Goal: Task Accomplishment & Management: Use online tool/utility

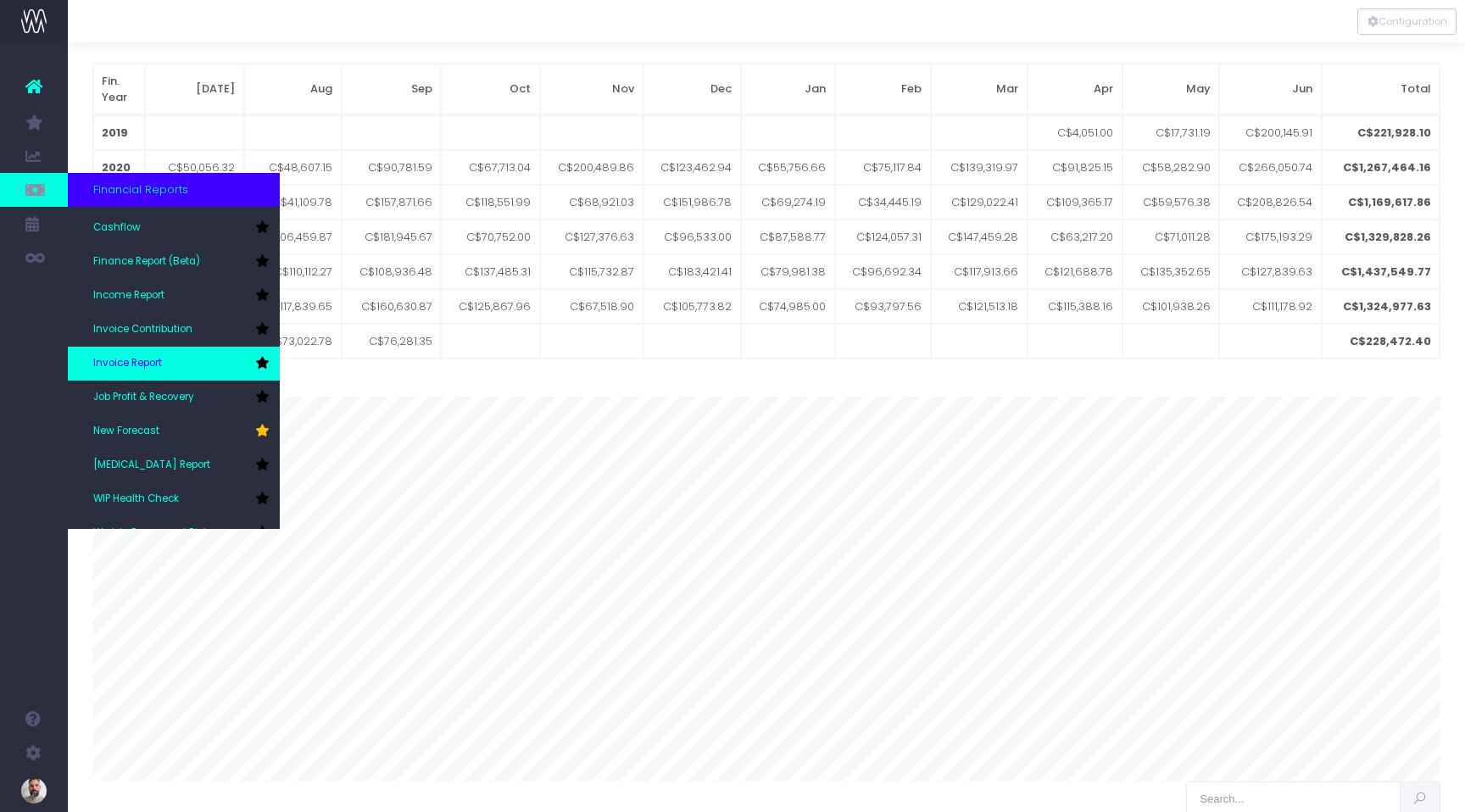
scroll to position [65, 0]
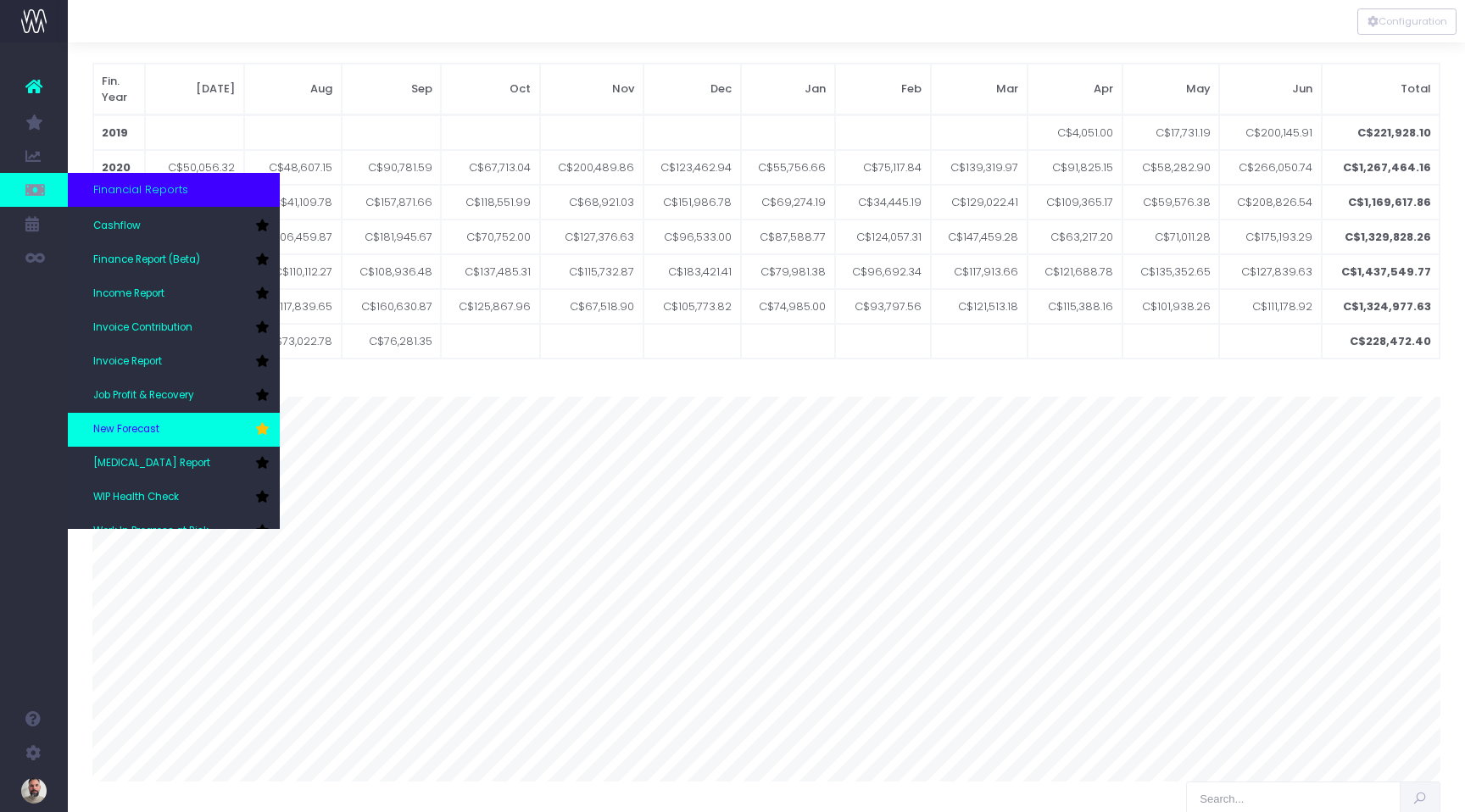
click at [135, 419] on link "New Forecast" at bounding box center [174, 429] width 212 height 34
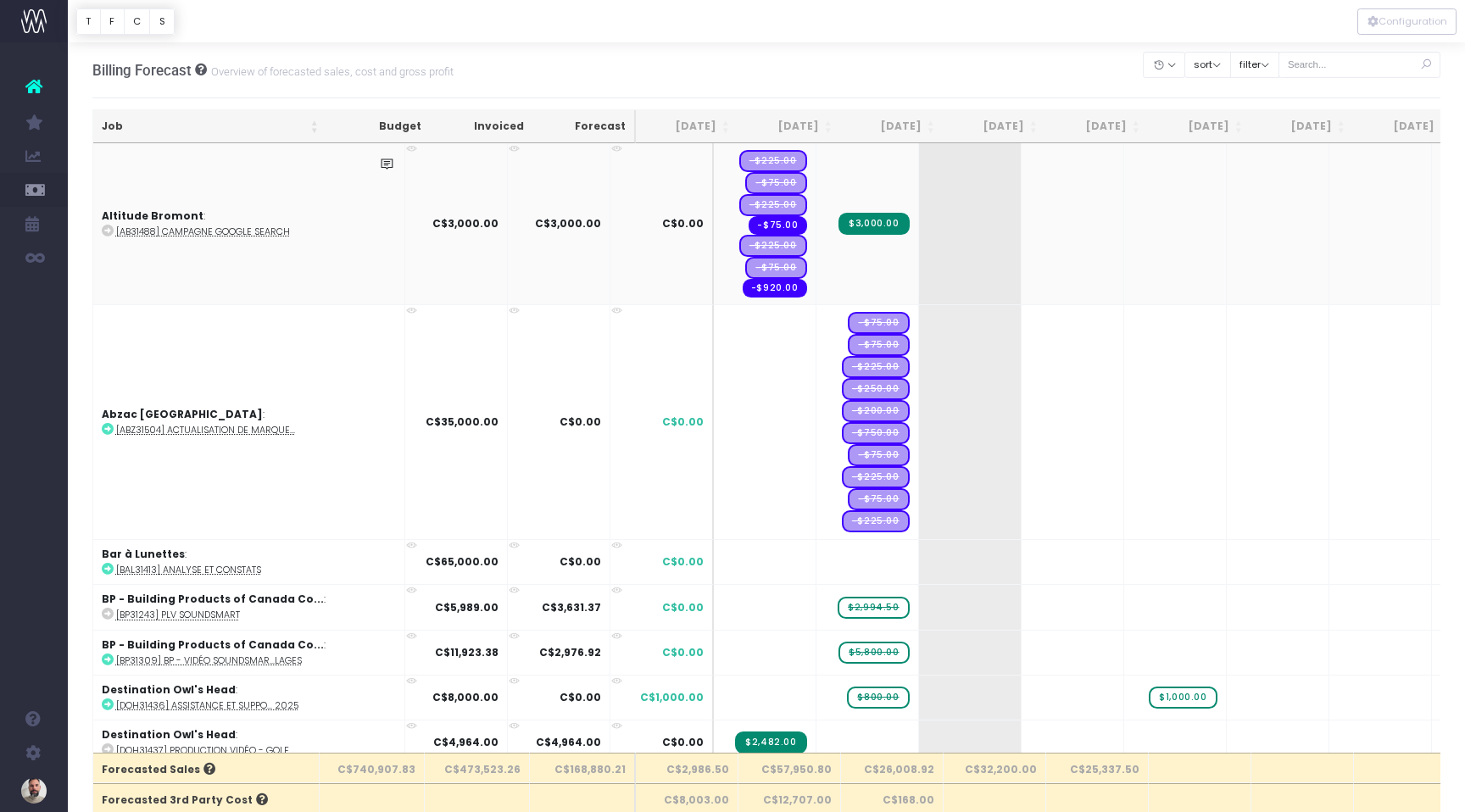
click at [839, 225] on span "$3,000.00" at bounding box center [874, 223] width 70 height 22
click at [839, 222] on span "$3,000.00" at bounding box center [874, 223] width 70 height 22
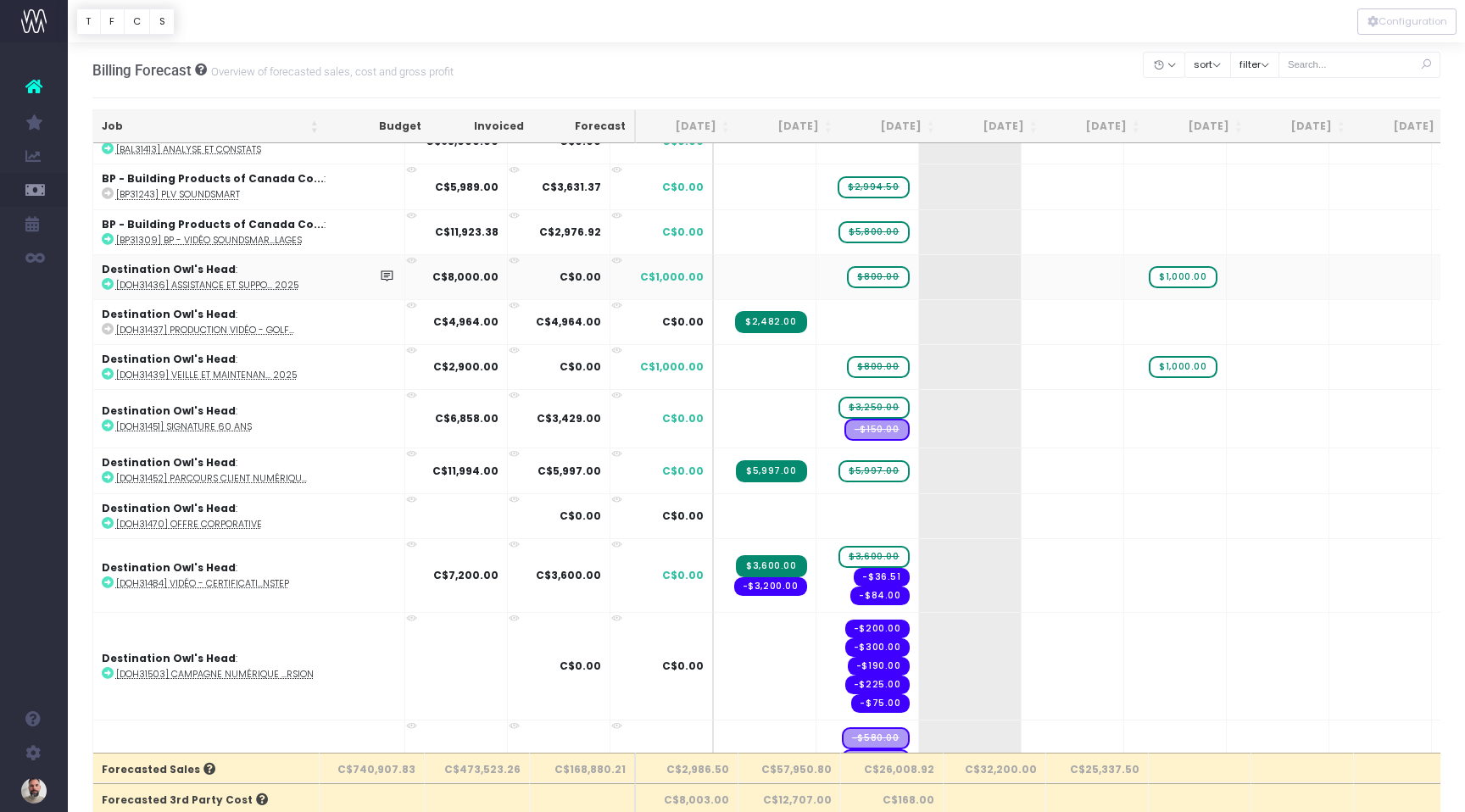
scroll to position [422, 0]
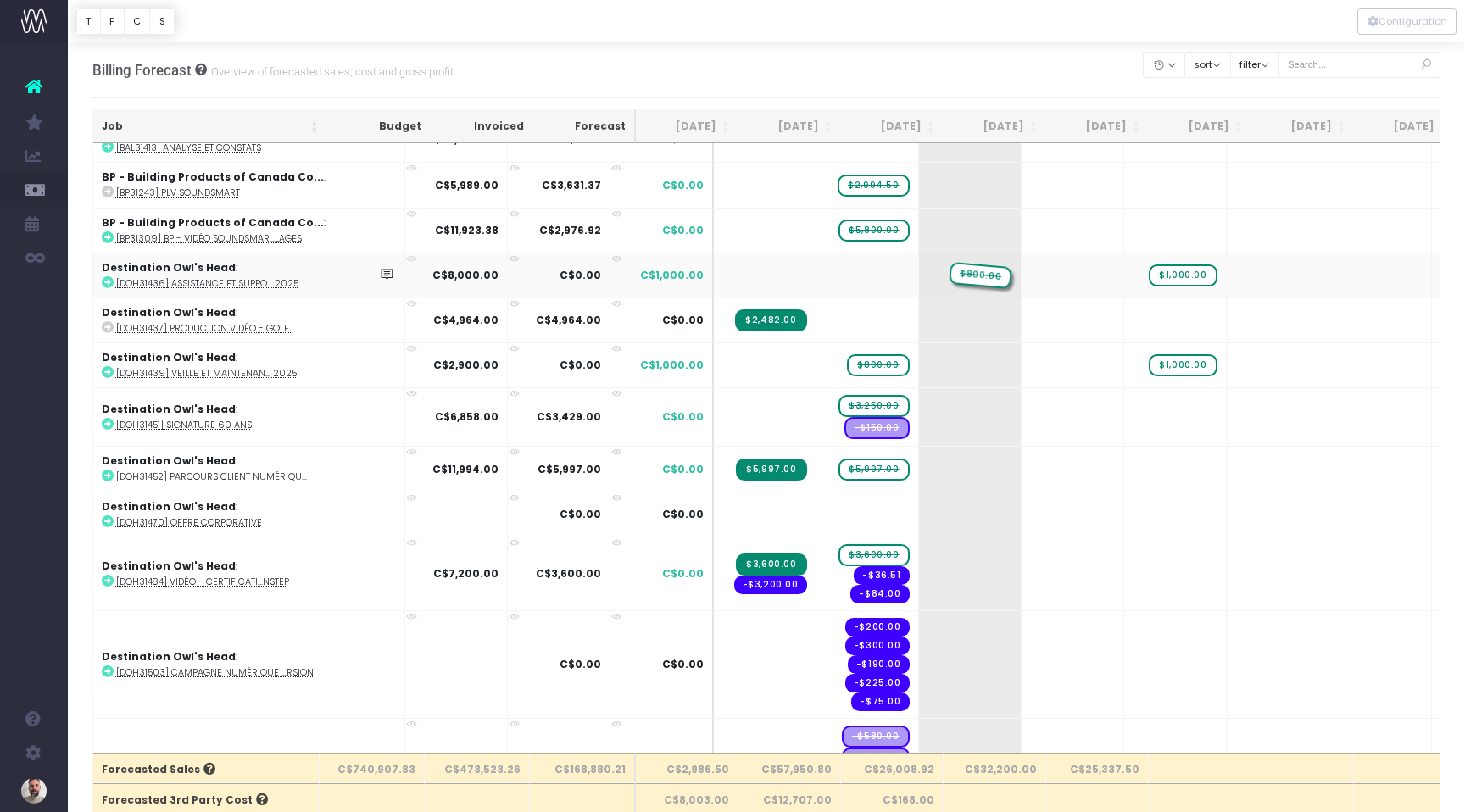
drag, startPoint x: 800, startPoint y: 276, endPoint x: 887, endPoint y: 276, distance: 87.0
click at [950, 275] on span "$800.00" at bounding box center [981, 276] width 62 height 22
click at [950, 277] on span "$800.00" at bounding box center [981, 276] width 62 height 22
drag, startPoint x: 910, startPoint y: 276, endPoint x: 803, endPoint y: 280, distance: 107.1
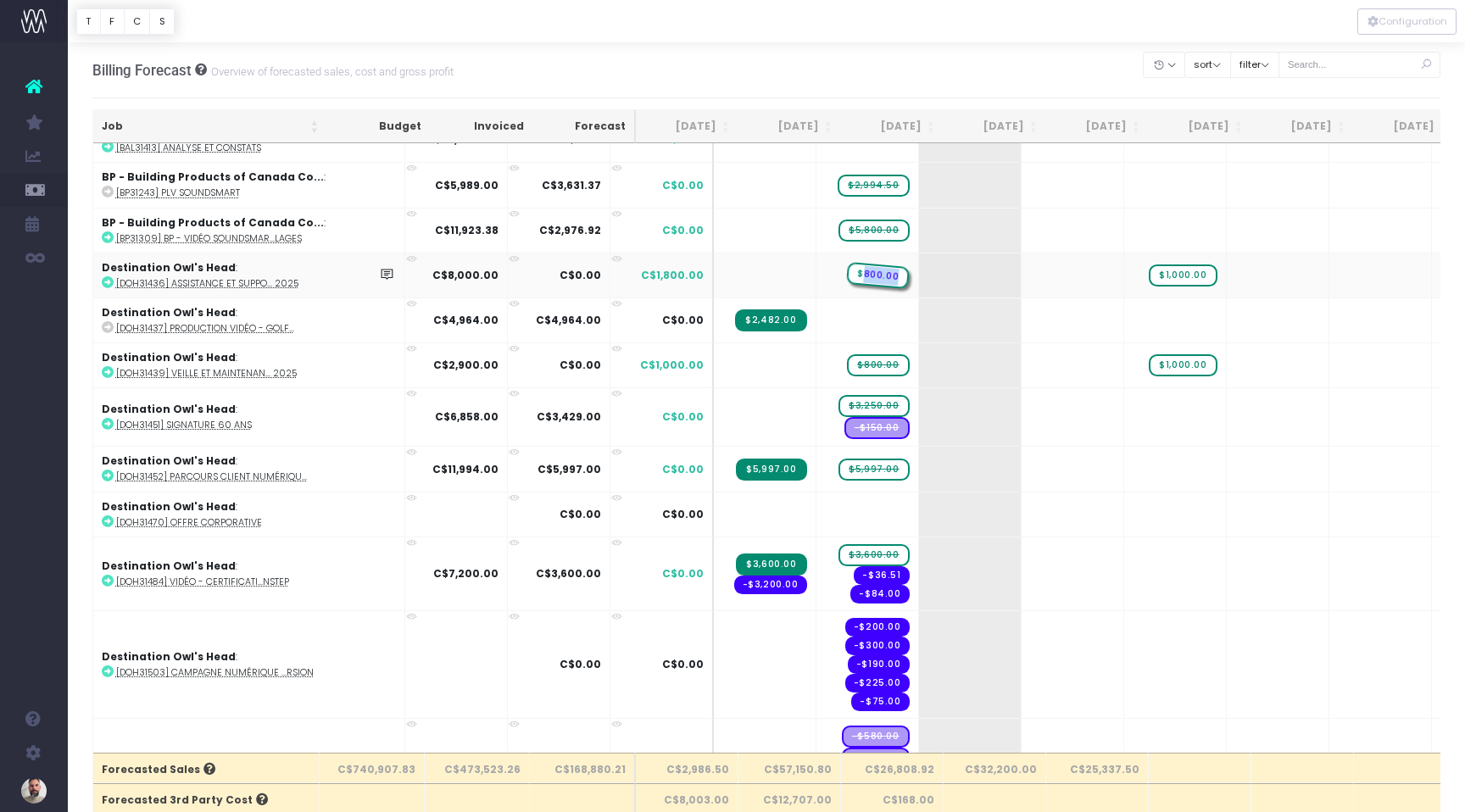
click at [846, 280] on span "$800.00" at bounding box center [878, 276] width 63 height 27
drag, startPoint x: 904, startPoint y: 270, endPoint x: 801, endPoint y: 273, distance: 103.0
click at [846, 273] on span "$800.00" at bounding box center [878, 276] width 63 height 27
drag, startPoint x: 905, startPoint y: 274, endPoint x: 709, endPoint y: 282, distance: 196.2
click at [743, 282] on span "$800.00" at bounding box center [774, 276] width 63 height 27
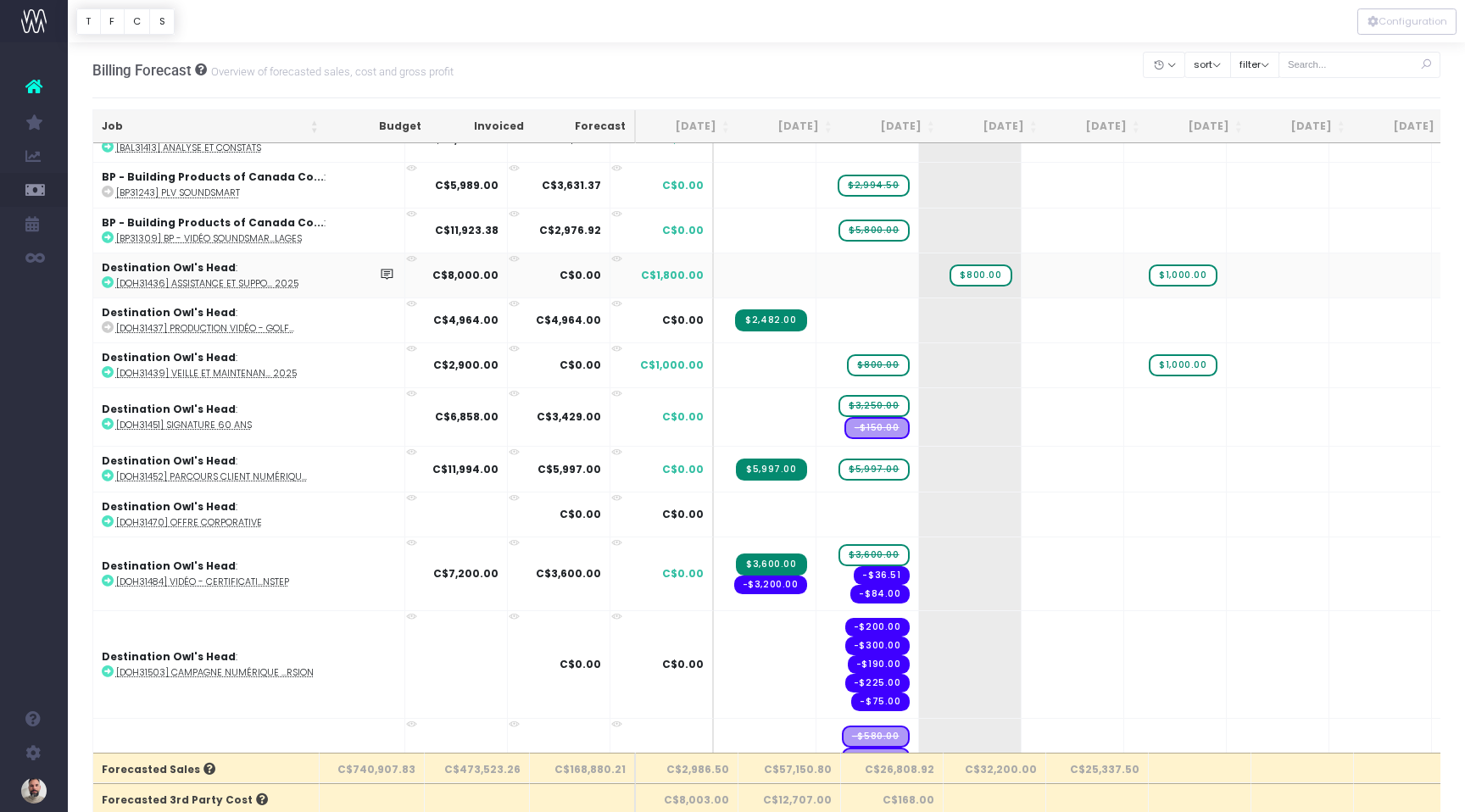
click at [816, 273] on td at bounding box center [867, 275] width 102 height 45
click at [950, 277] on span "$800.00" at bounding box center [981, 276] width 62 height 22
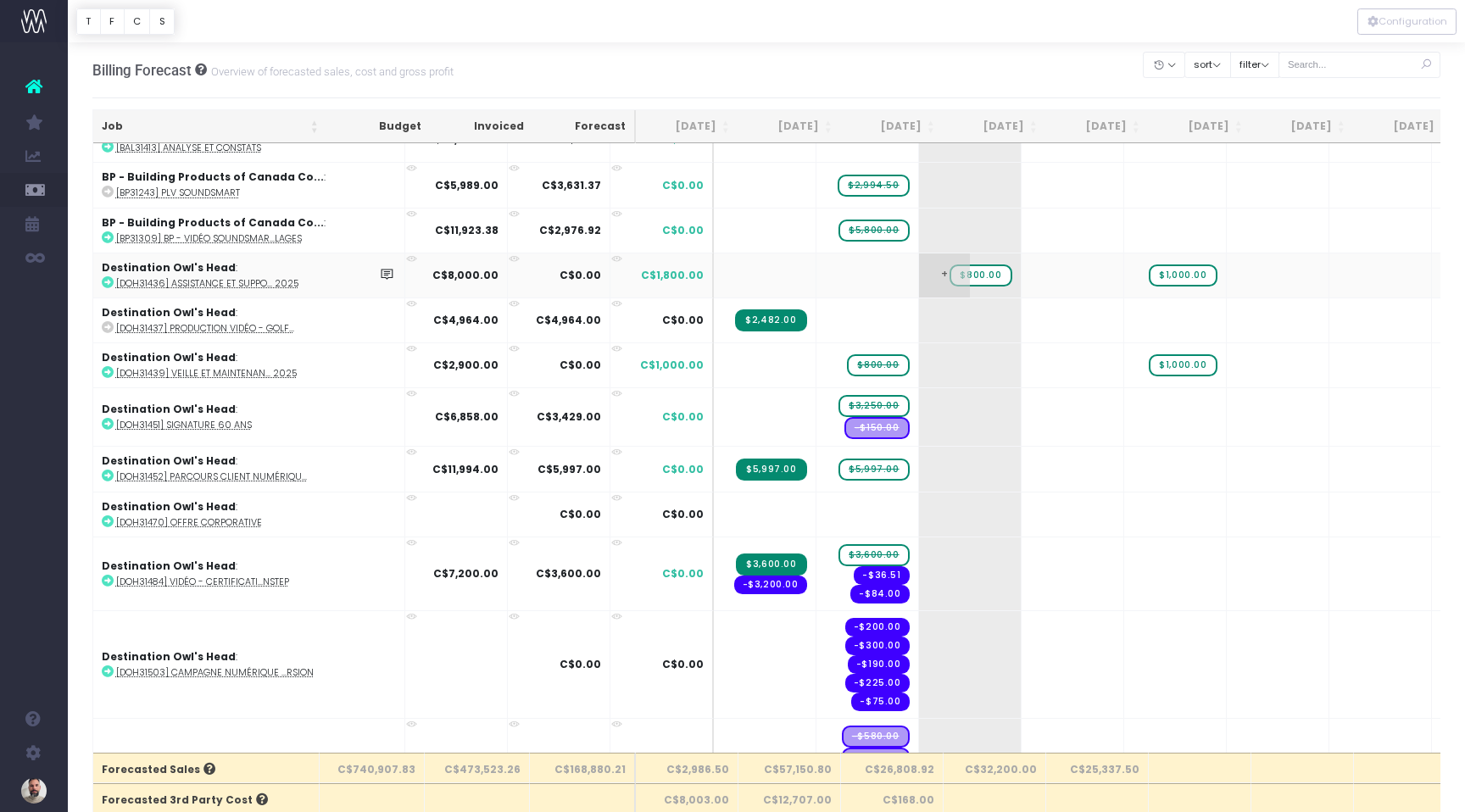
click at [950, 277] on span "$800.00" at bounding box center [981, 276] width 62 height 22
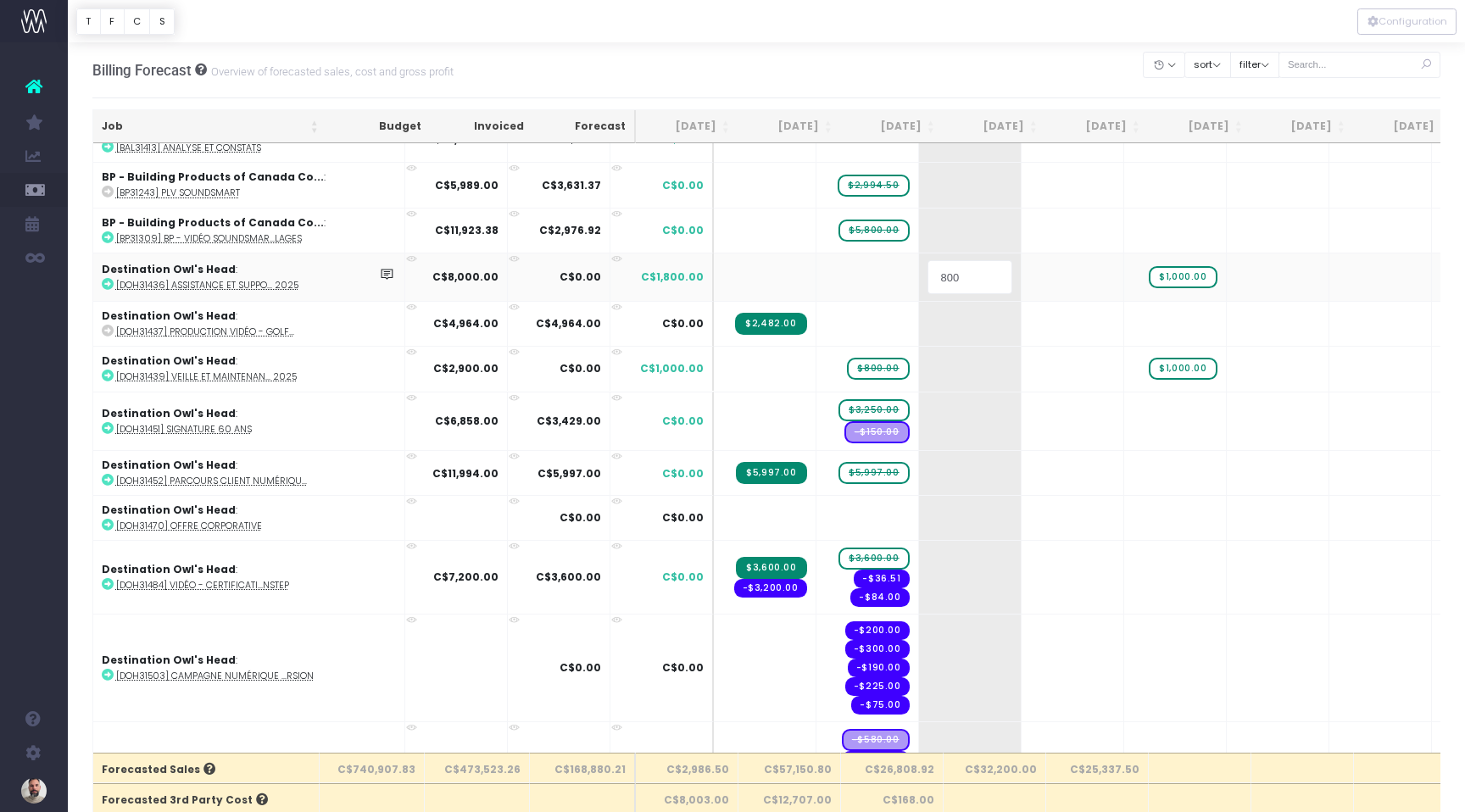
click at [927, 277] on input "800" at bounding box center [969, 277] width 85 height 34
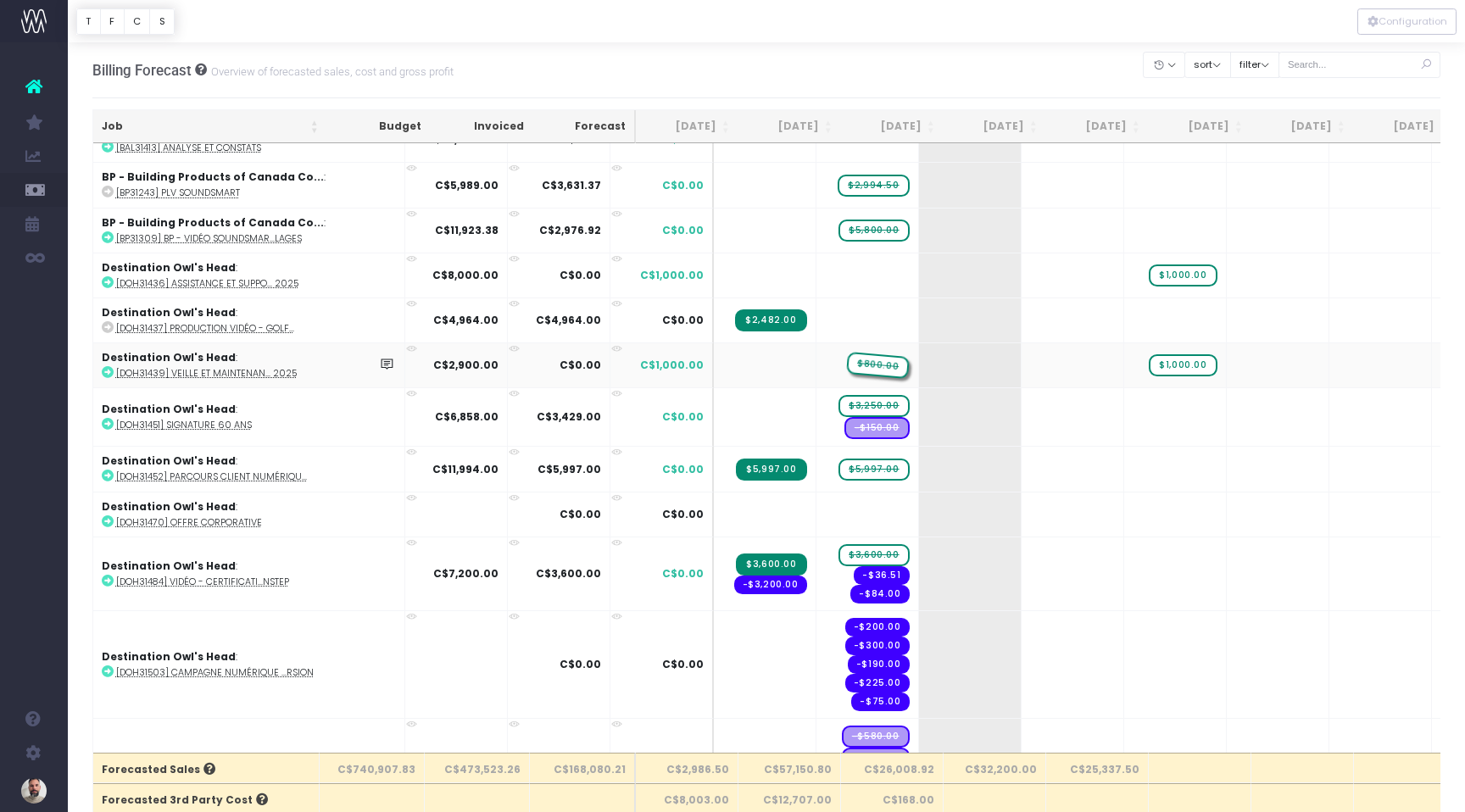
drag, startPoint x: 801, startPoint y: 366, endPoint x: 781, endPoint y: 367, distance: 20.0
click at [846, 367] on span "$800.00" at bounding box center [878, 365] width 63 height 27
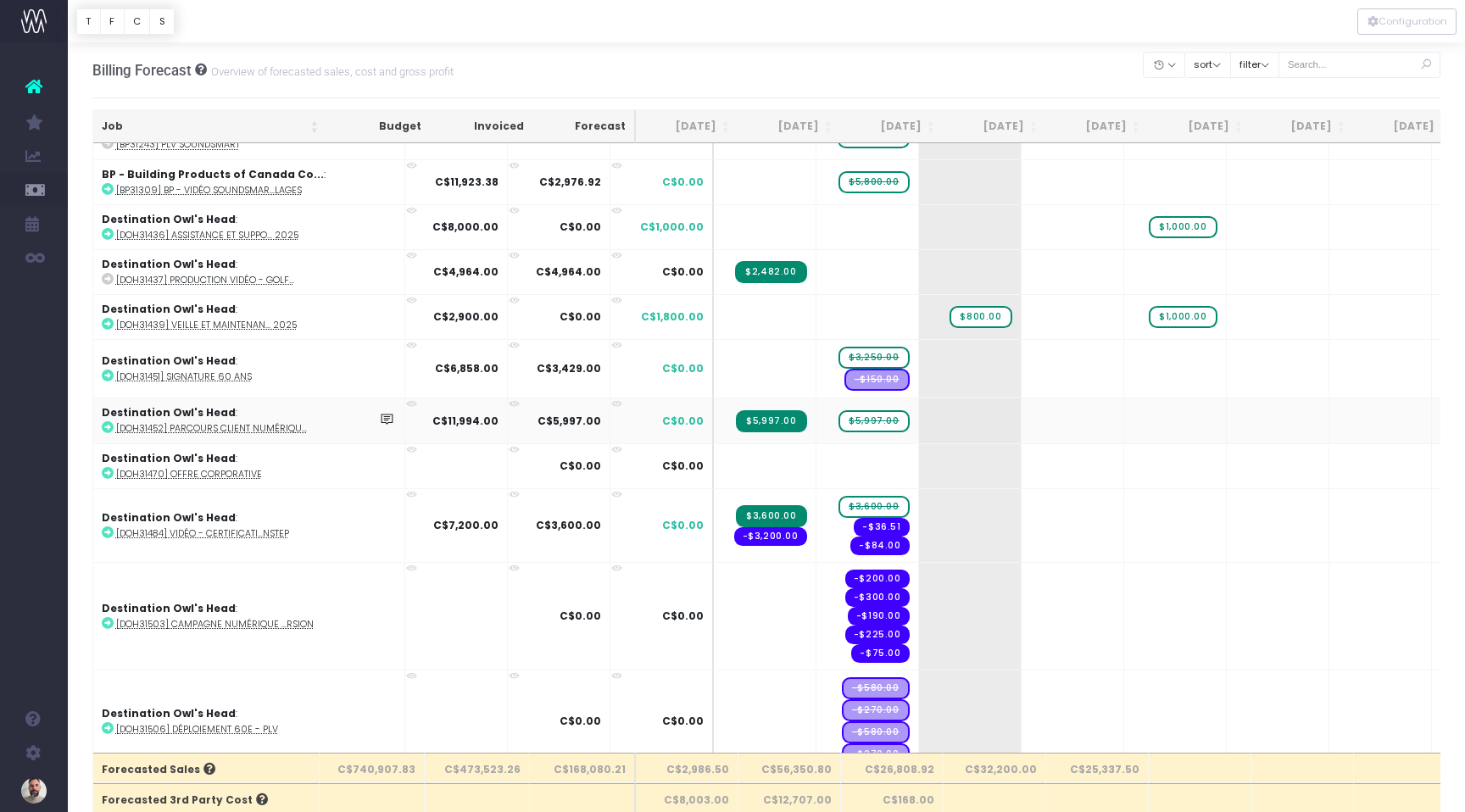
scroll to position [472, 0]
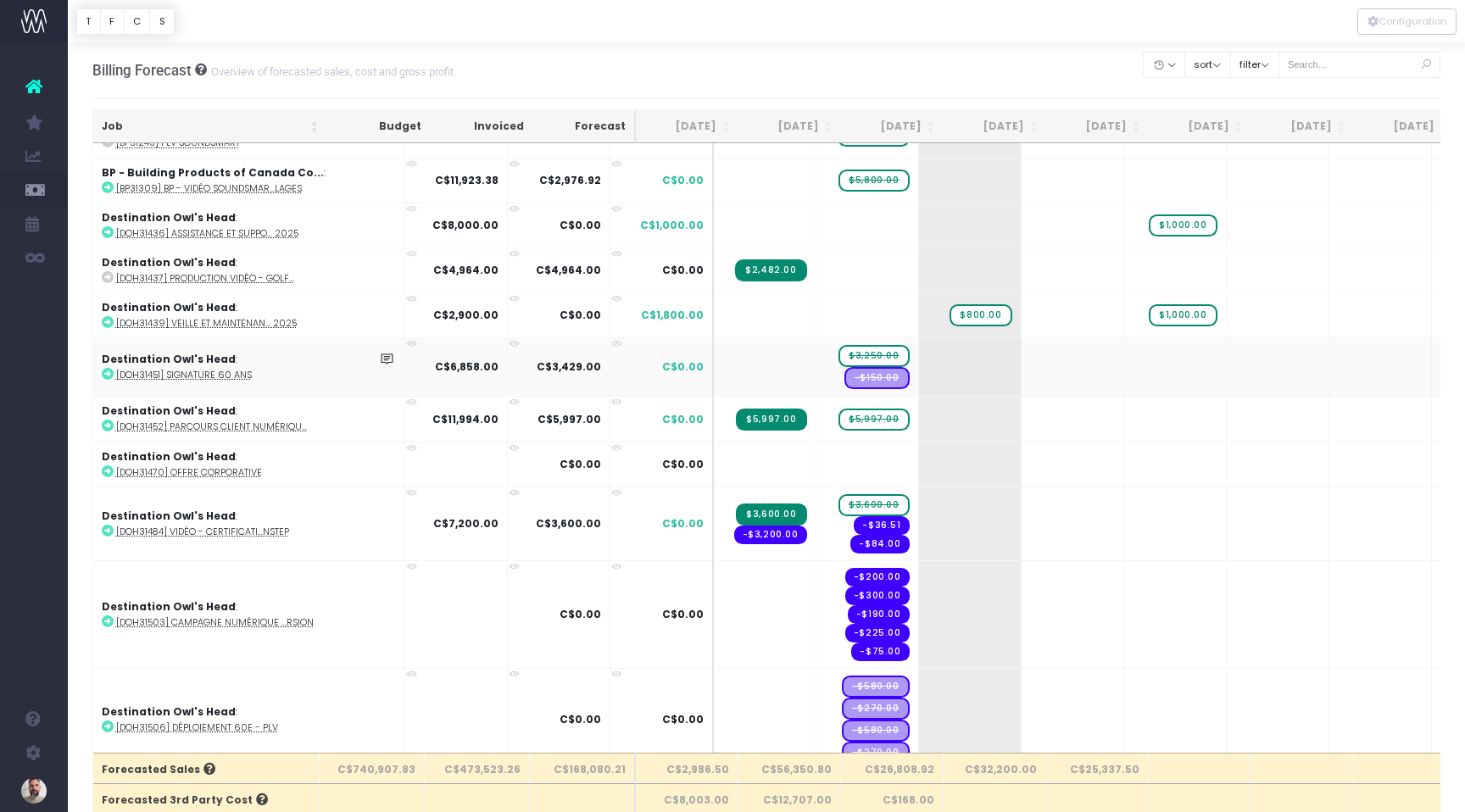
click at [108, 375] on icon at bounding box center [107, 374] width 12 height 12
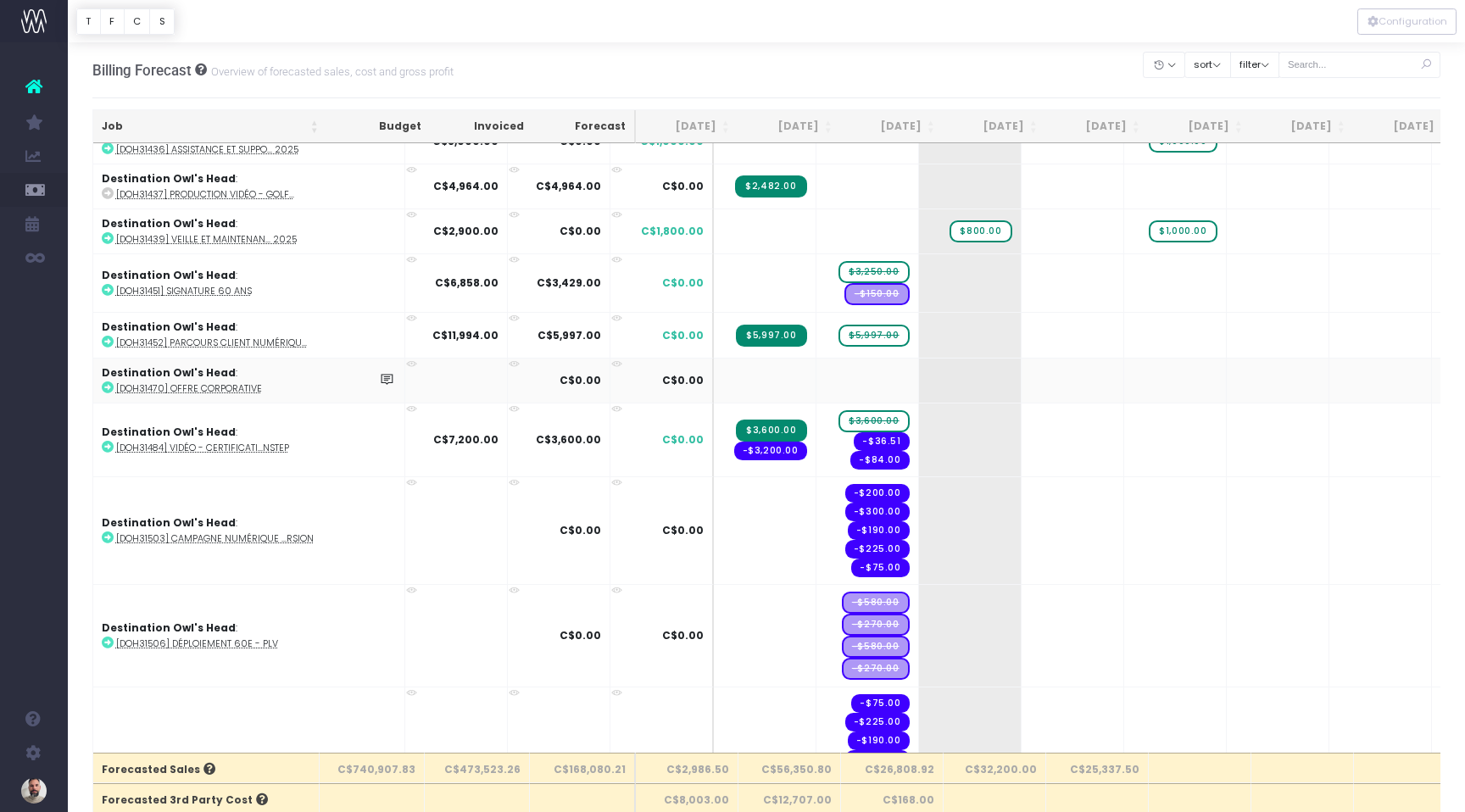
scroll to position [563, 0]
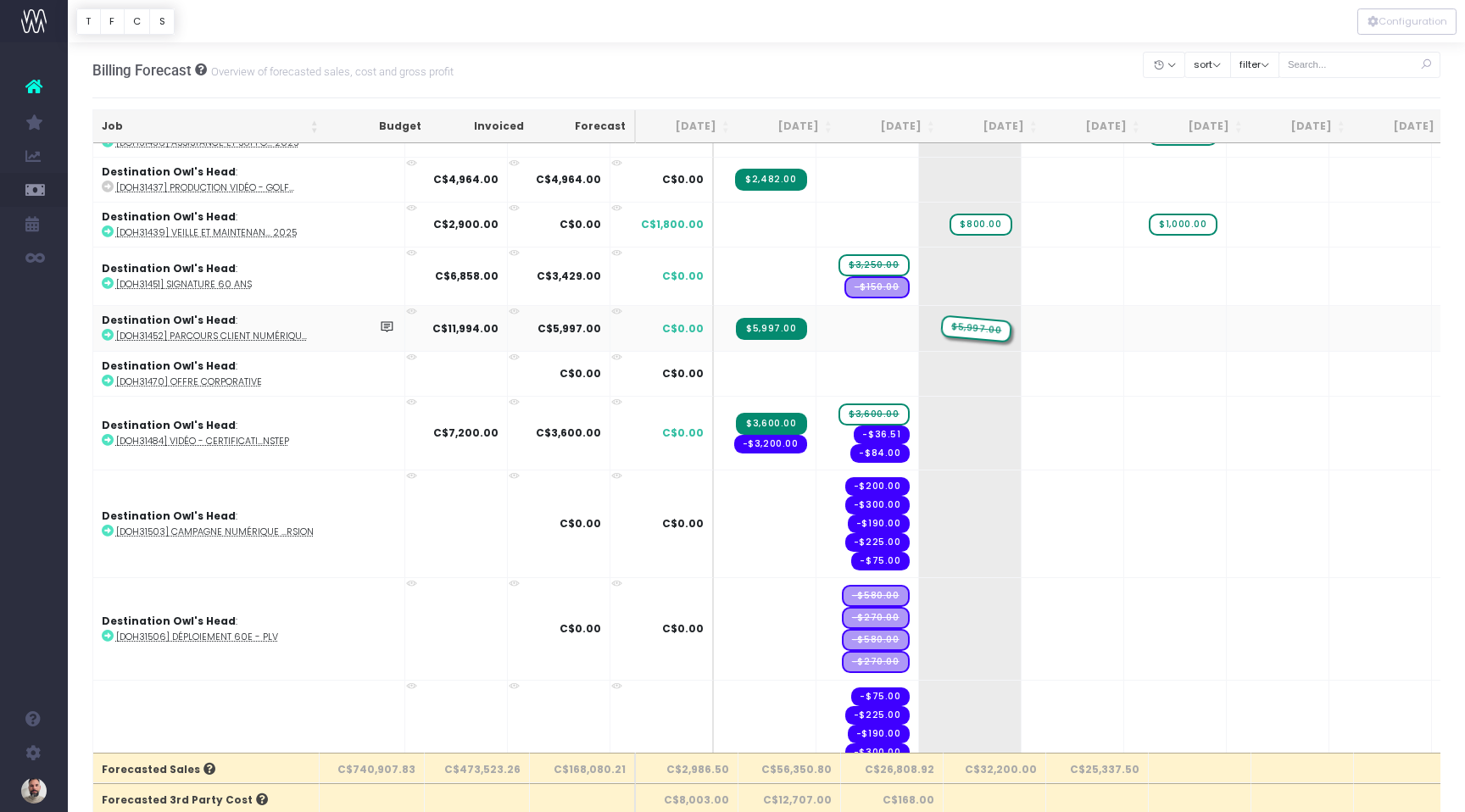
drag, startPoint x: 795, startPoint y: 327, endPoint x: 853, endPoint y: 328, distance: 58.0
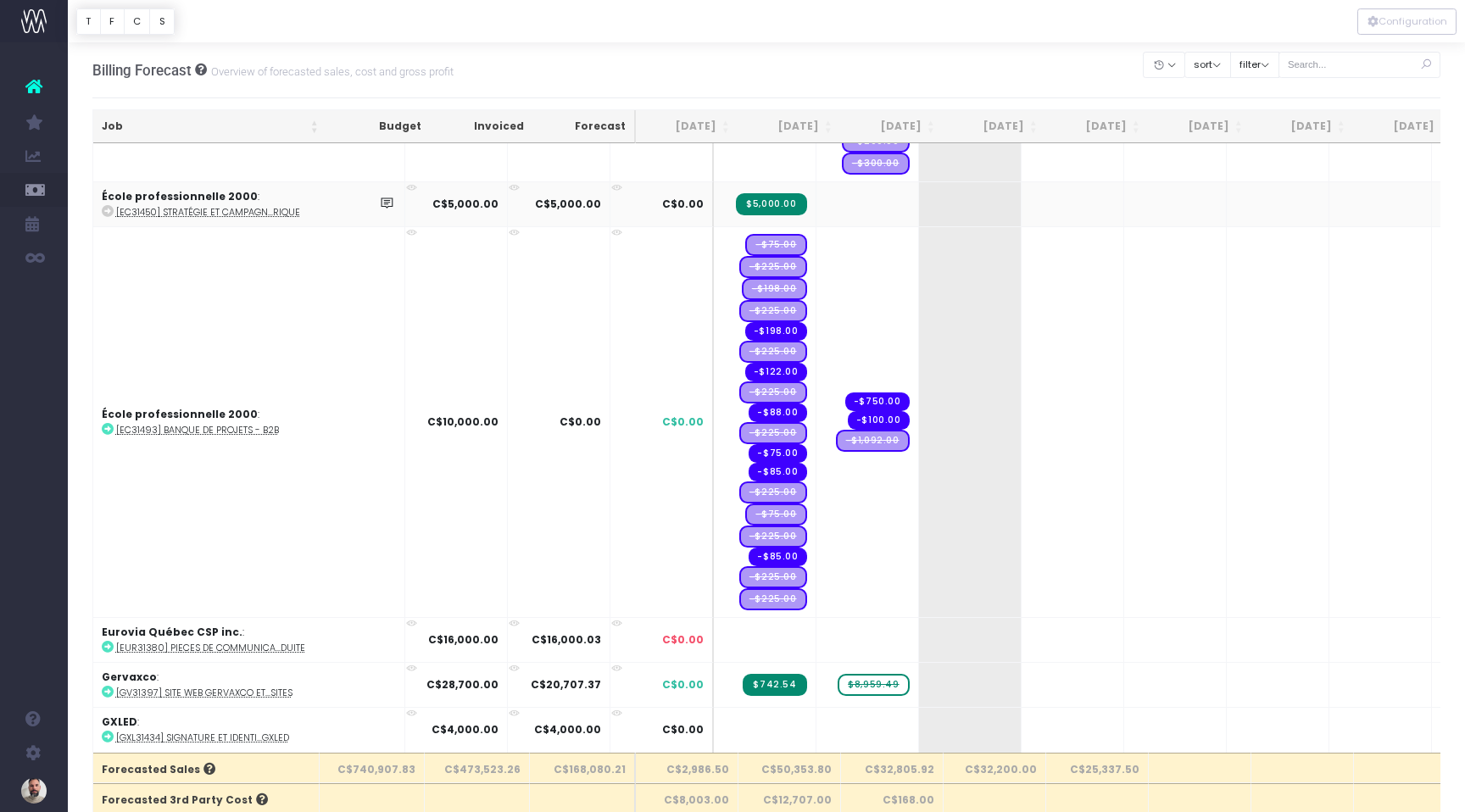
scroll to position [1238, 0]
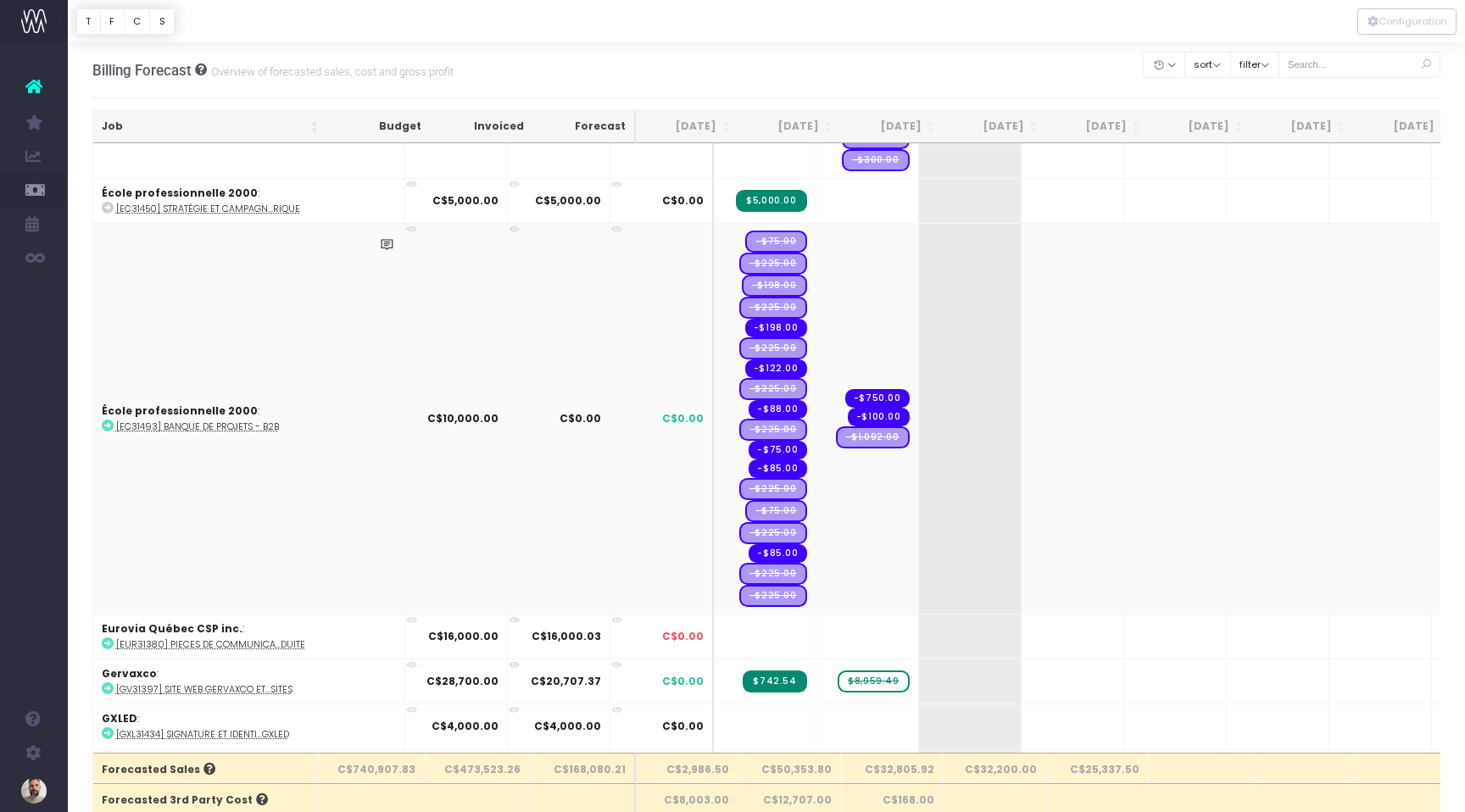
click at [107, 425] on icon at bounding box center [107, 425] width 12 height 12
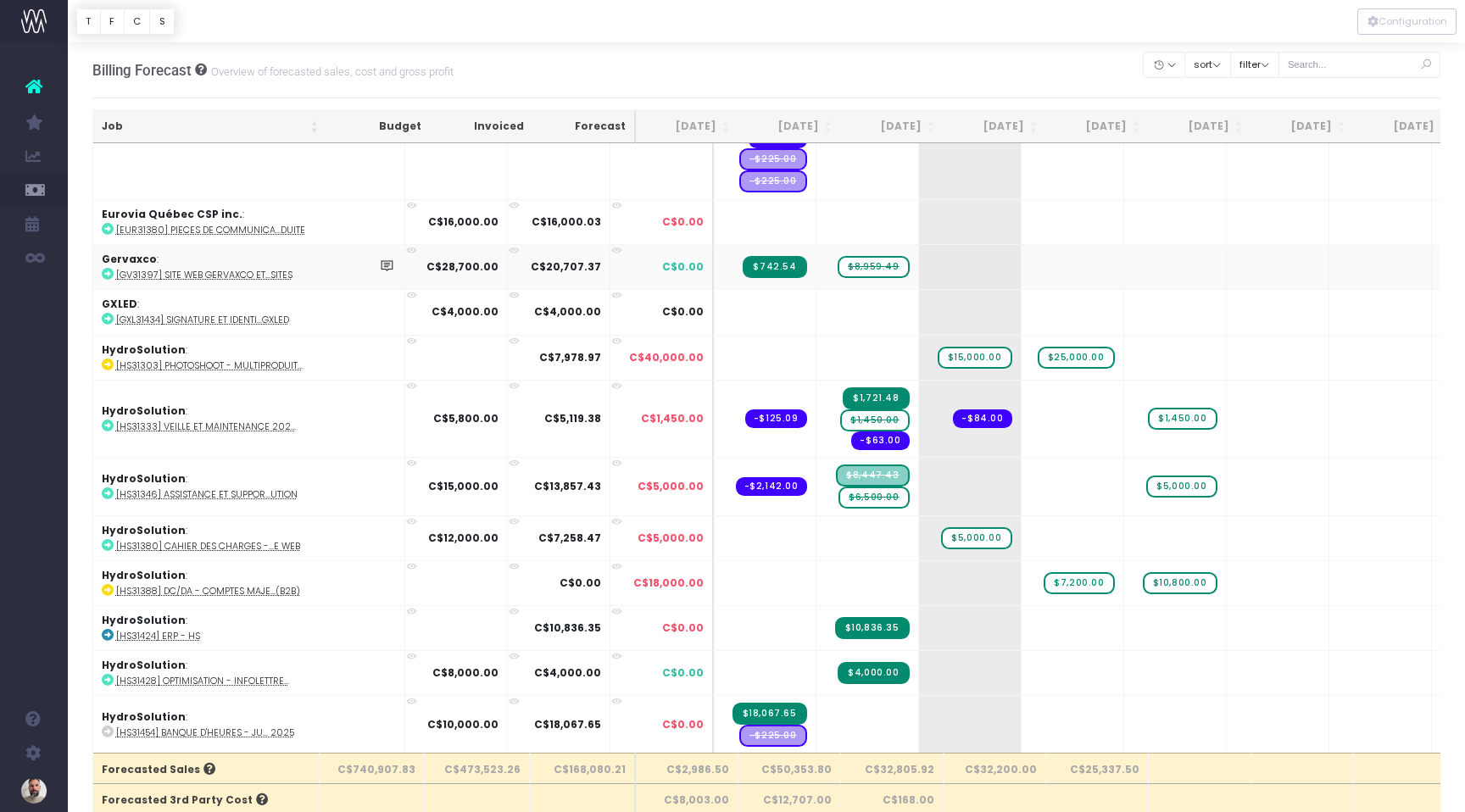
scroll to position [1654, 0]
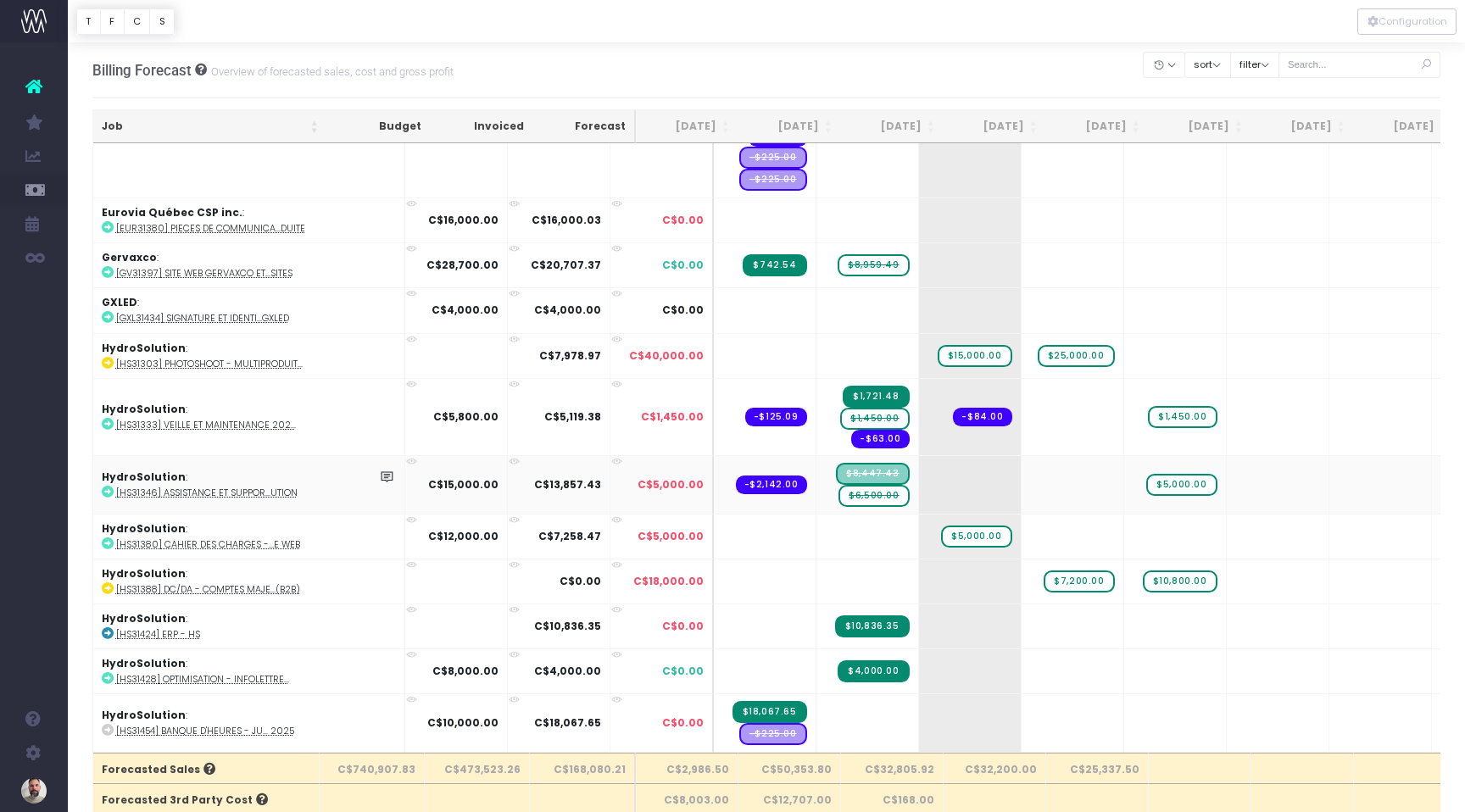
click at [839, 496] on span "$6,500.00" at bounding box center [874, 496] width 70 height 22
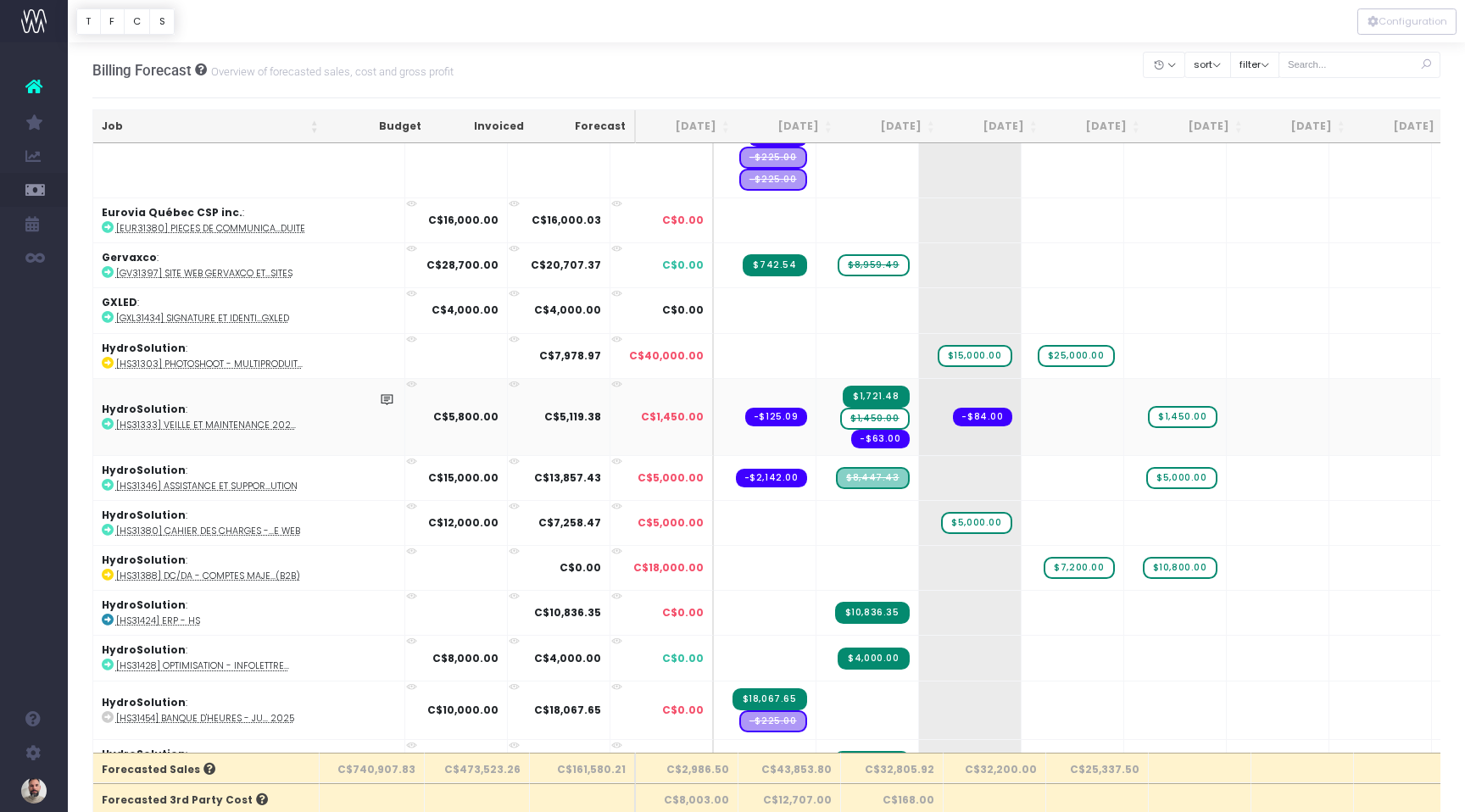
click at [841, 424] on span "$1,450.00" at bounding box center [875, 419] width 68 height 22
click at [841, 412] on span "$1,450.00" at bounding box center [875, 419] width 68 height 22
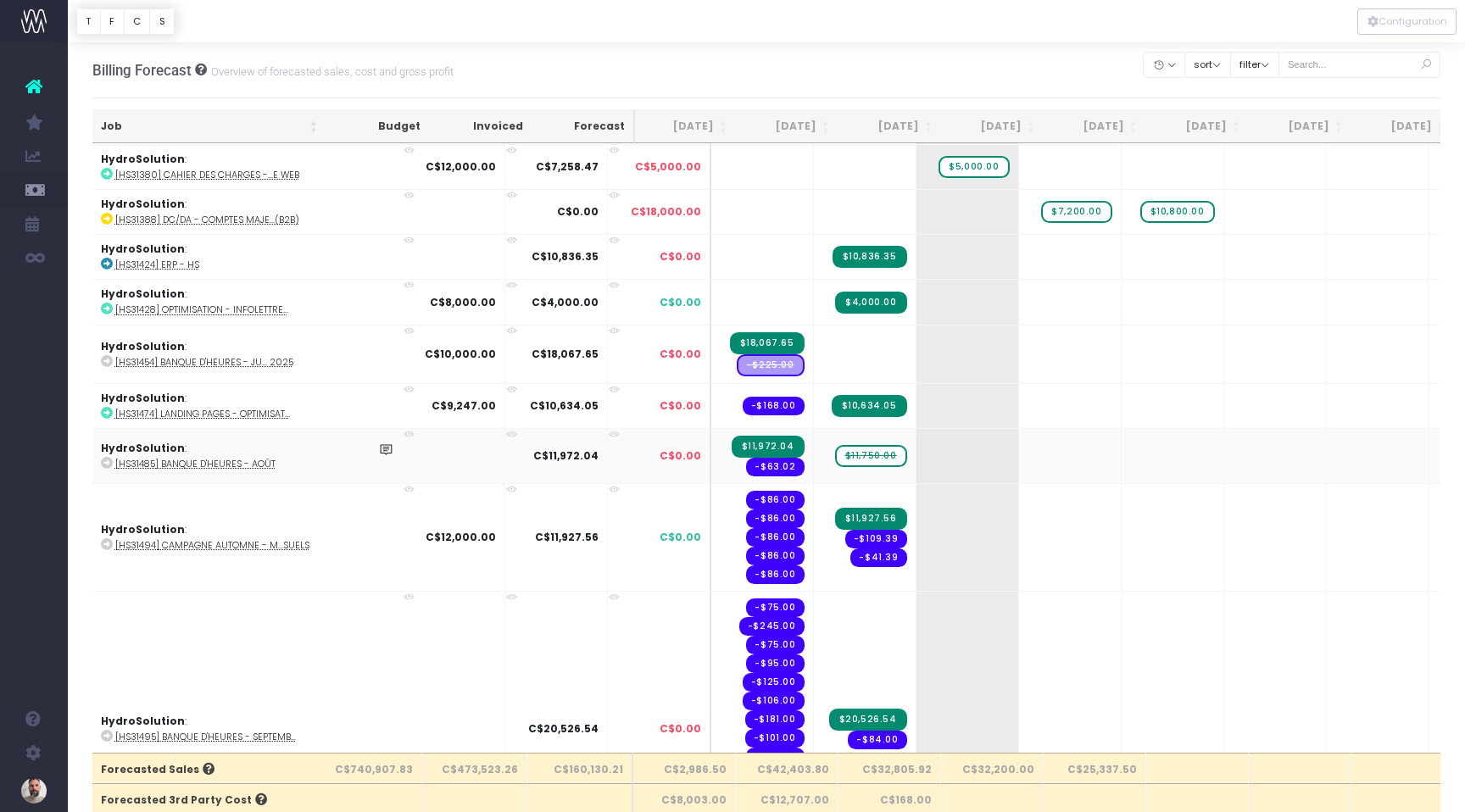
scroll to position [1990, 3]
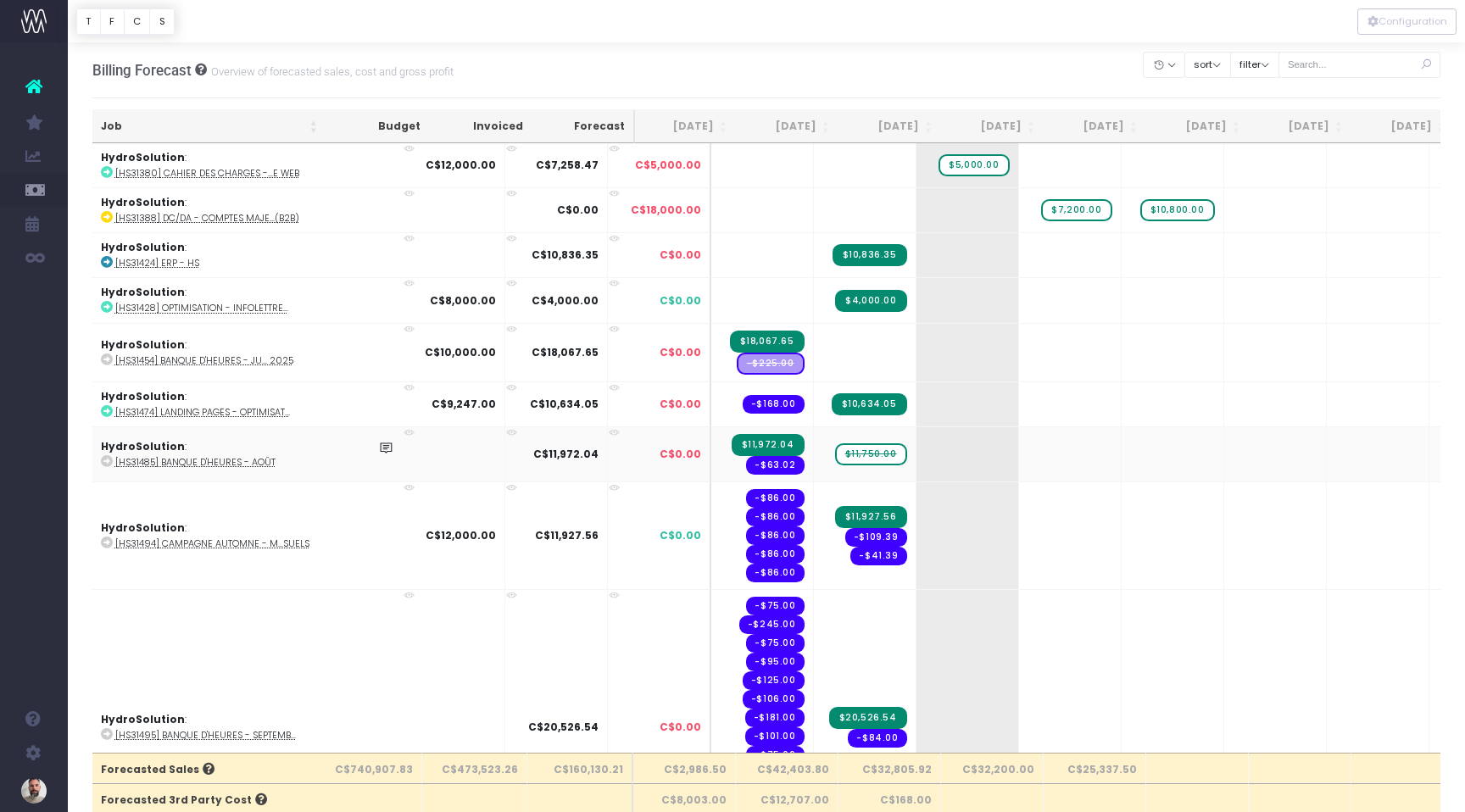
click at [835, 450] on span "$11,750.00" at bounding box center [871, 454] width 72 height 22
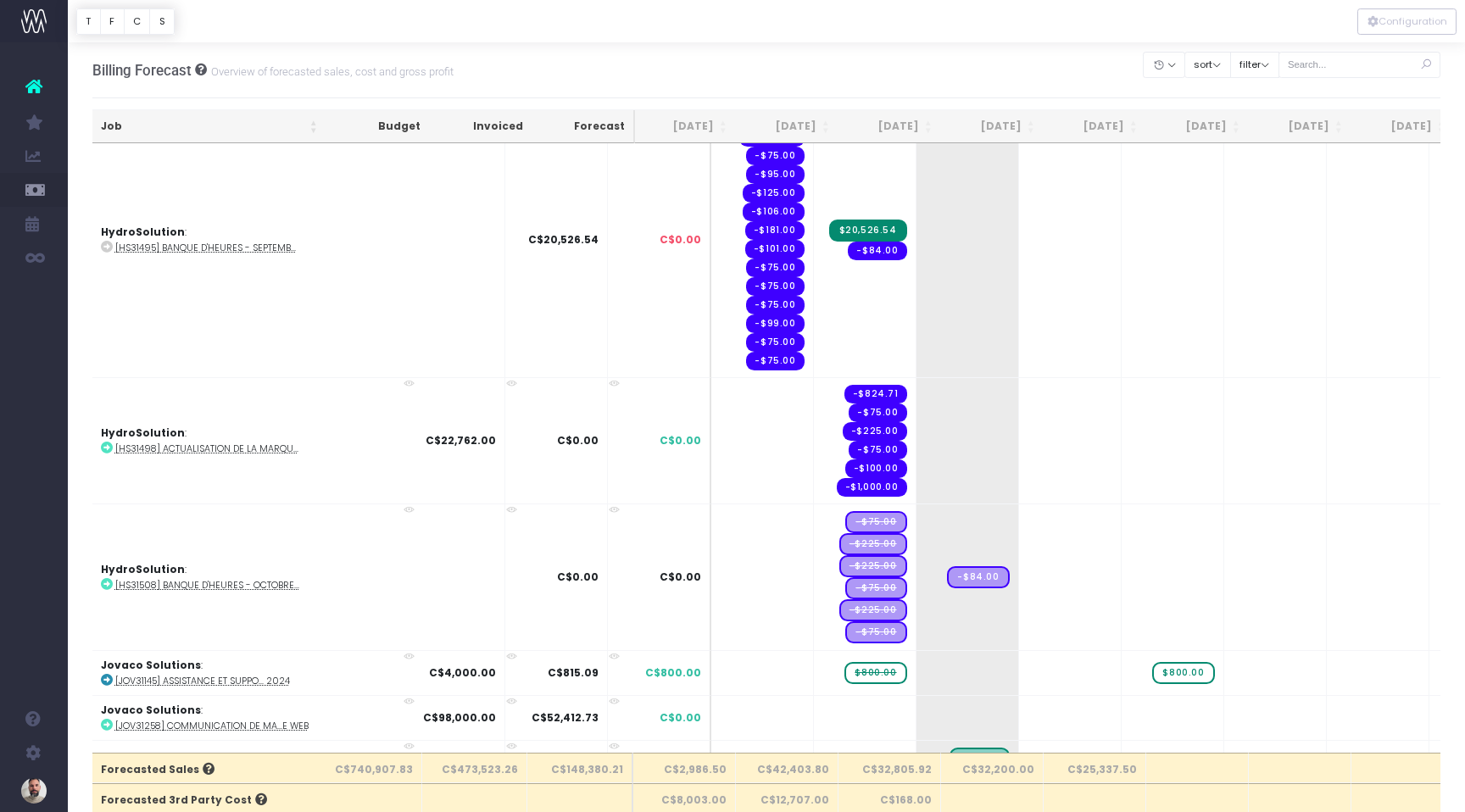
scroll to position [2480, 3]
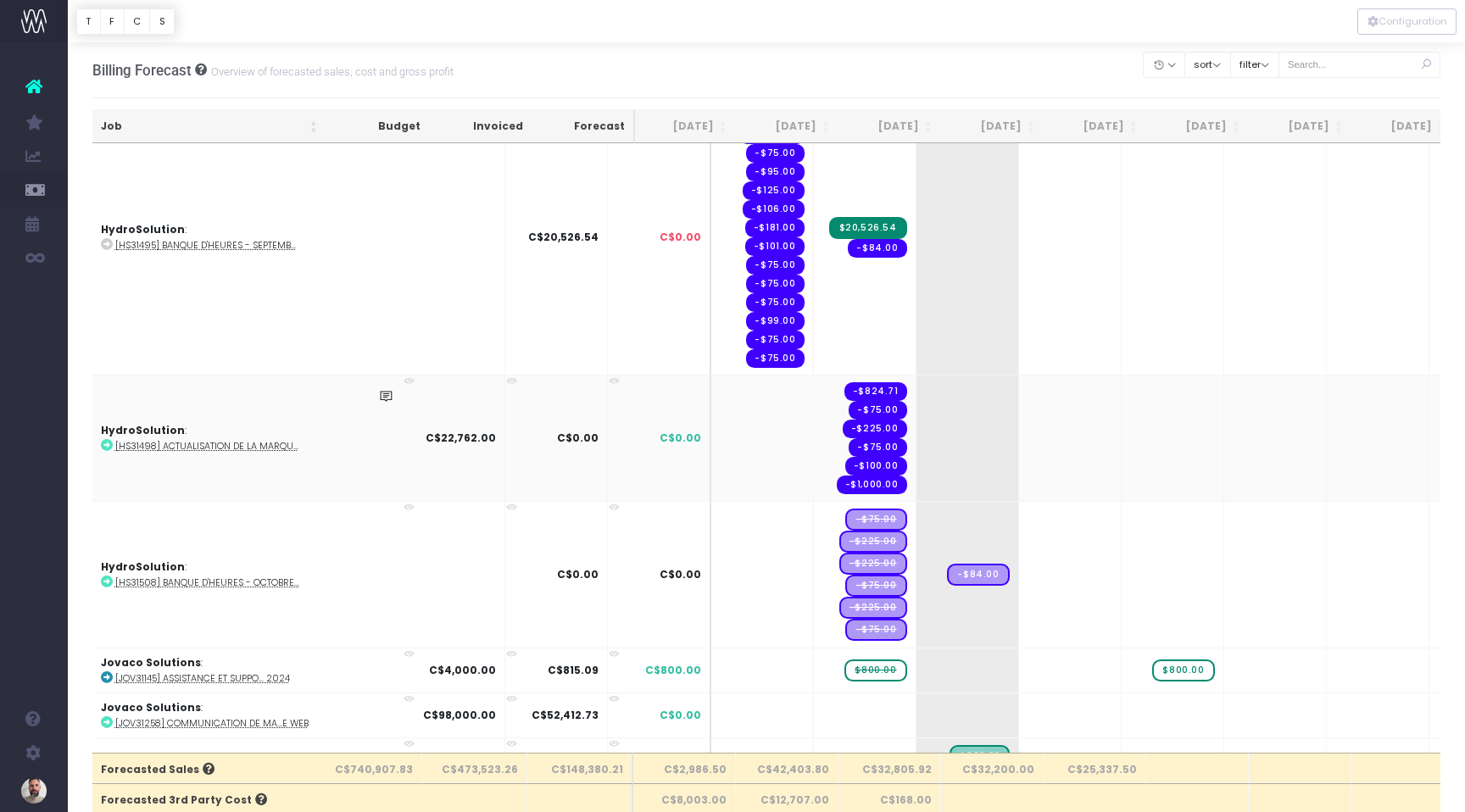
click at [814, 420] on td "-$824.71 -$75.00 -$225.00 -$75.00 -$100.00 -$1,000.00" at bounding box center [865, 438] width 102 height 127
click at [917, 440] on span "+" at bounding box center [942, 438] width 51 height 126
click at [917, 395] on span "+" at bounding box center [942, 438] width 51 height 126
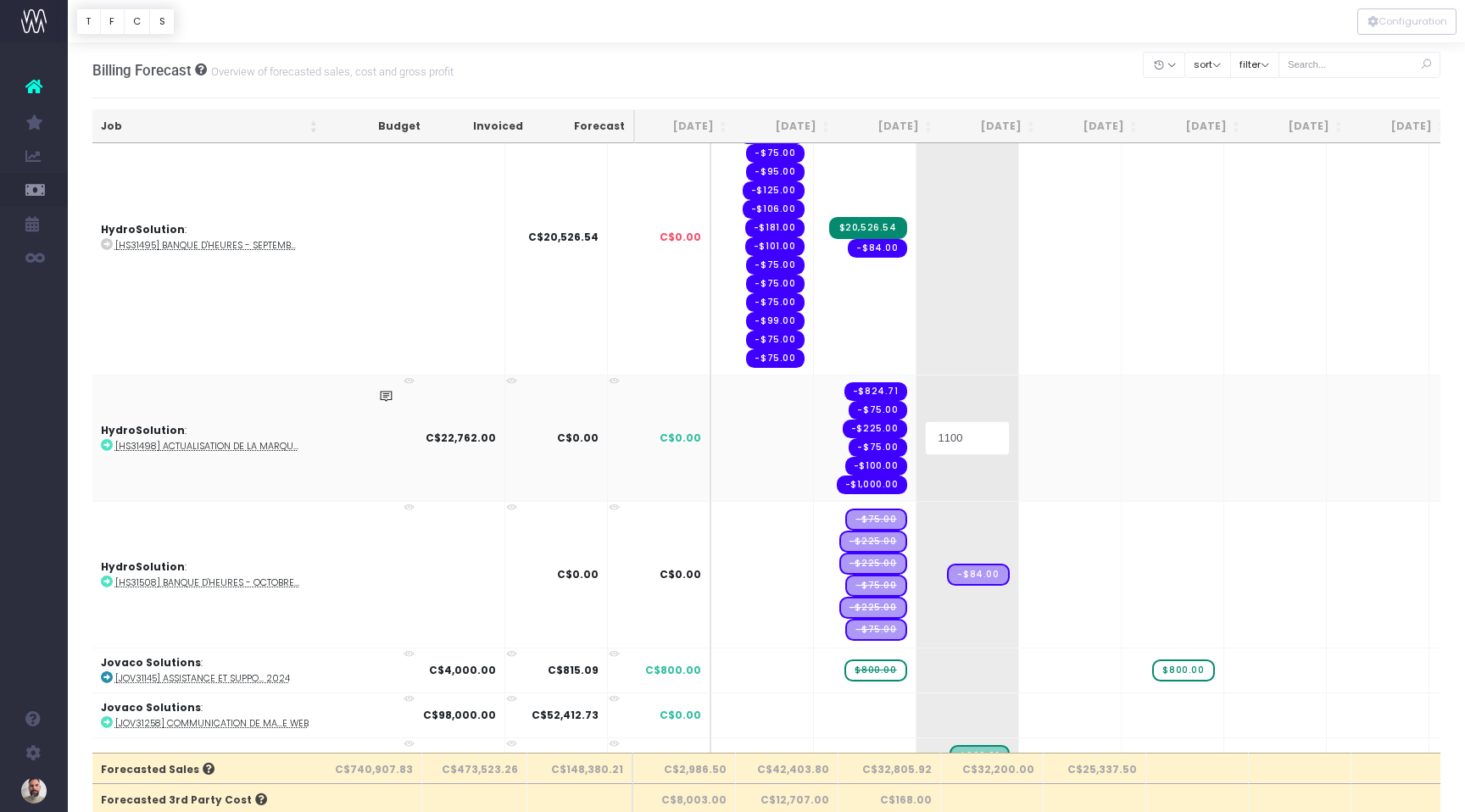
type input "11000"
click at [1025, 463] on body "Oh my... this is bad. [PERSON_NAME] wasn't able to load this page. Please conta…" at bounding box center [732, 406] width 1465 height 812
click at [1019, 444] on td "+" at bounding box center [1070, 438] width 102 height 127
click at [1019, 398] on span "+" at bounding box center [1044, 438] width 51 height 126
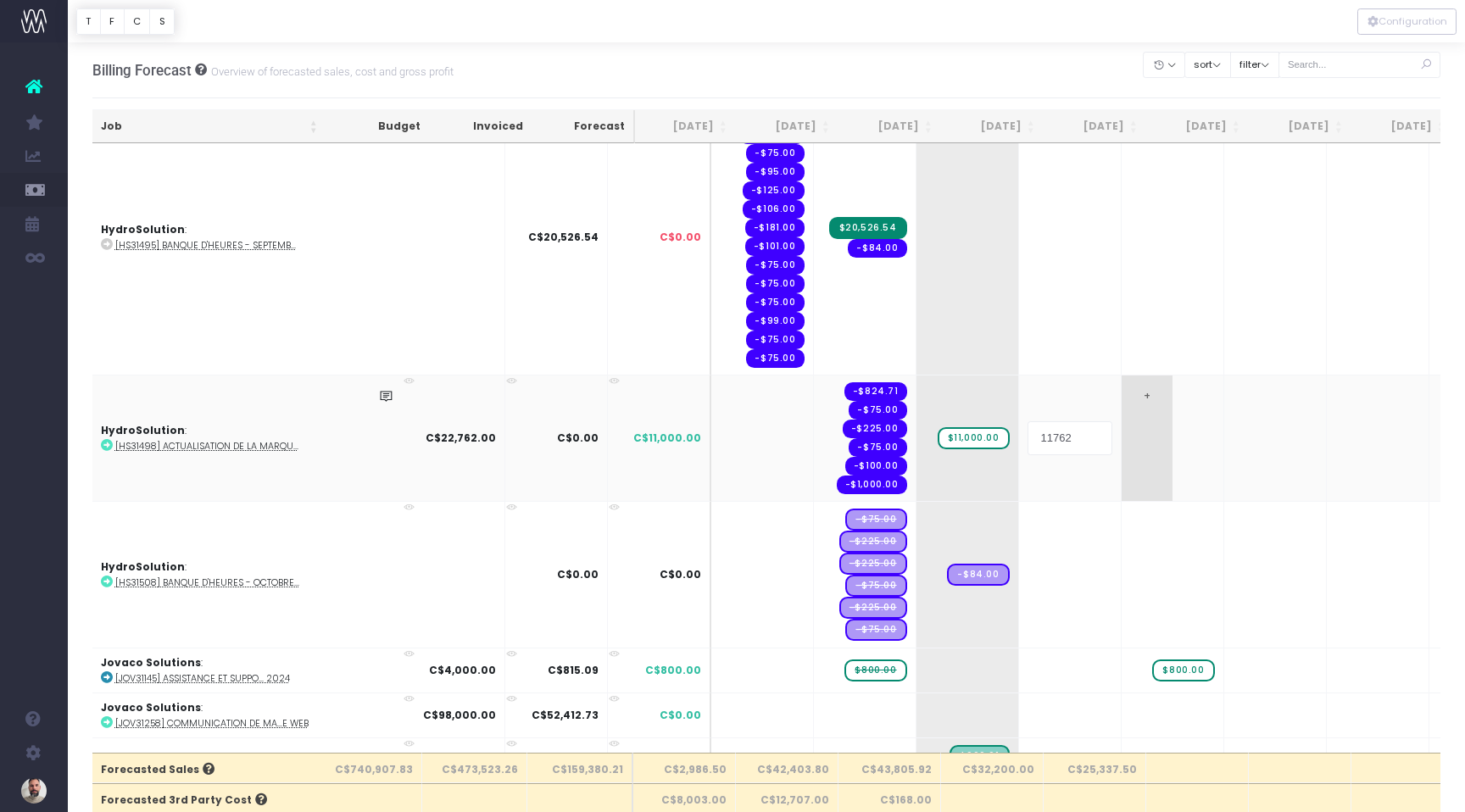
click at [1107, 471] on body "Oh my... this is bad. [PERSON_NAME] wasn't able to load this page. Please conta…" at bounding box center [732, 406] width 1465 height 812
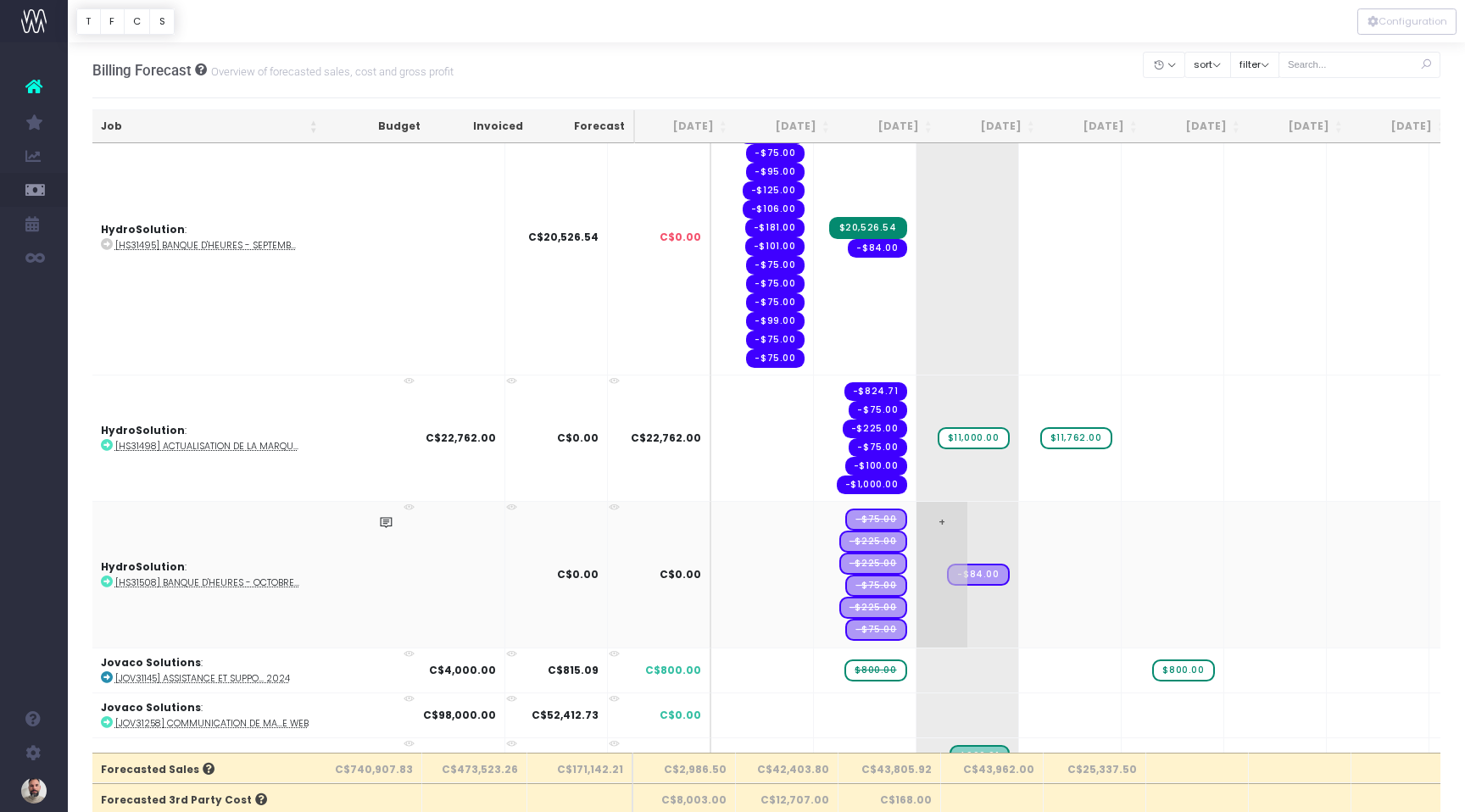
click at [917, 524] on span "+" at bounding box center [942, 574] width 51 height 146
type input "5000"
click at [1003, 546] on body "Oh my... this is bad. [PERSON_NAME] wasn't able to load this page. Please conta…" at bounding box center [732, 406] width 1465 height 812
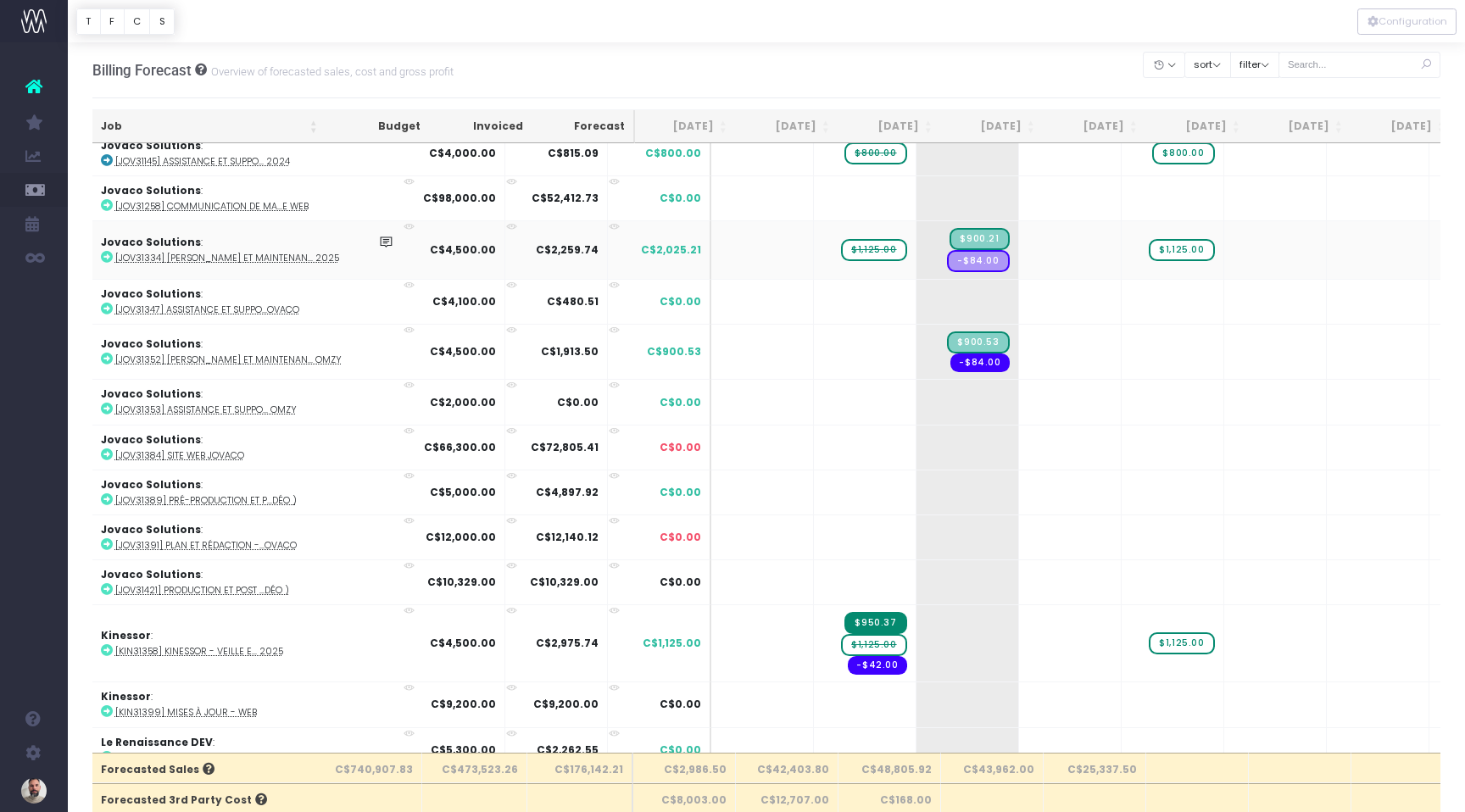
scroll to position [3007, 3]
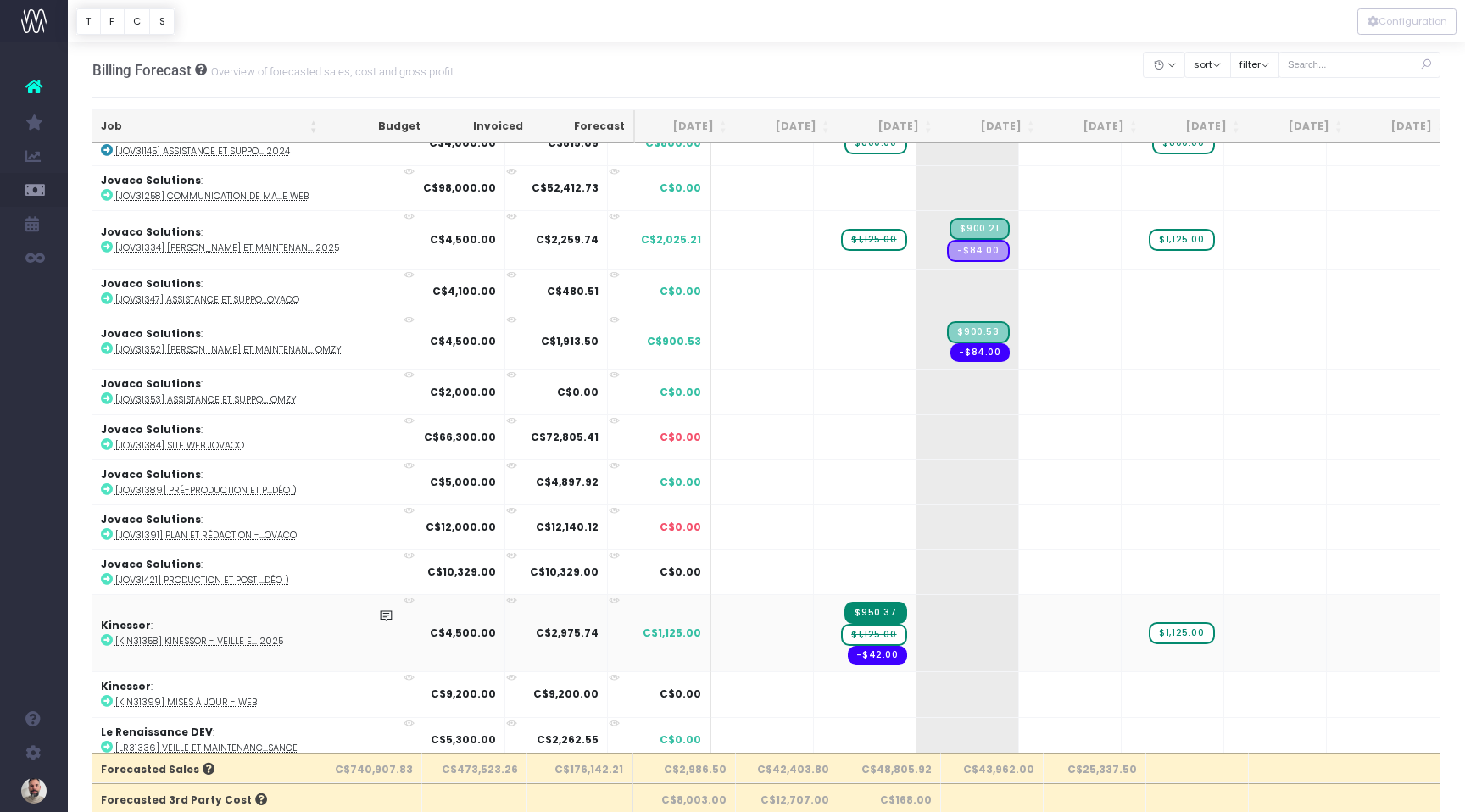
click at [841, 633] on span "$1,125.00" at bounding box center [873, 635] width 65 height 22
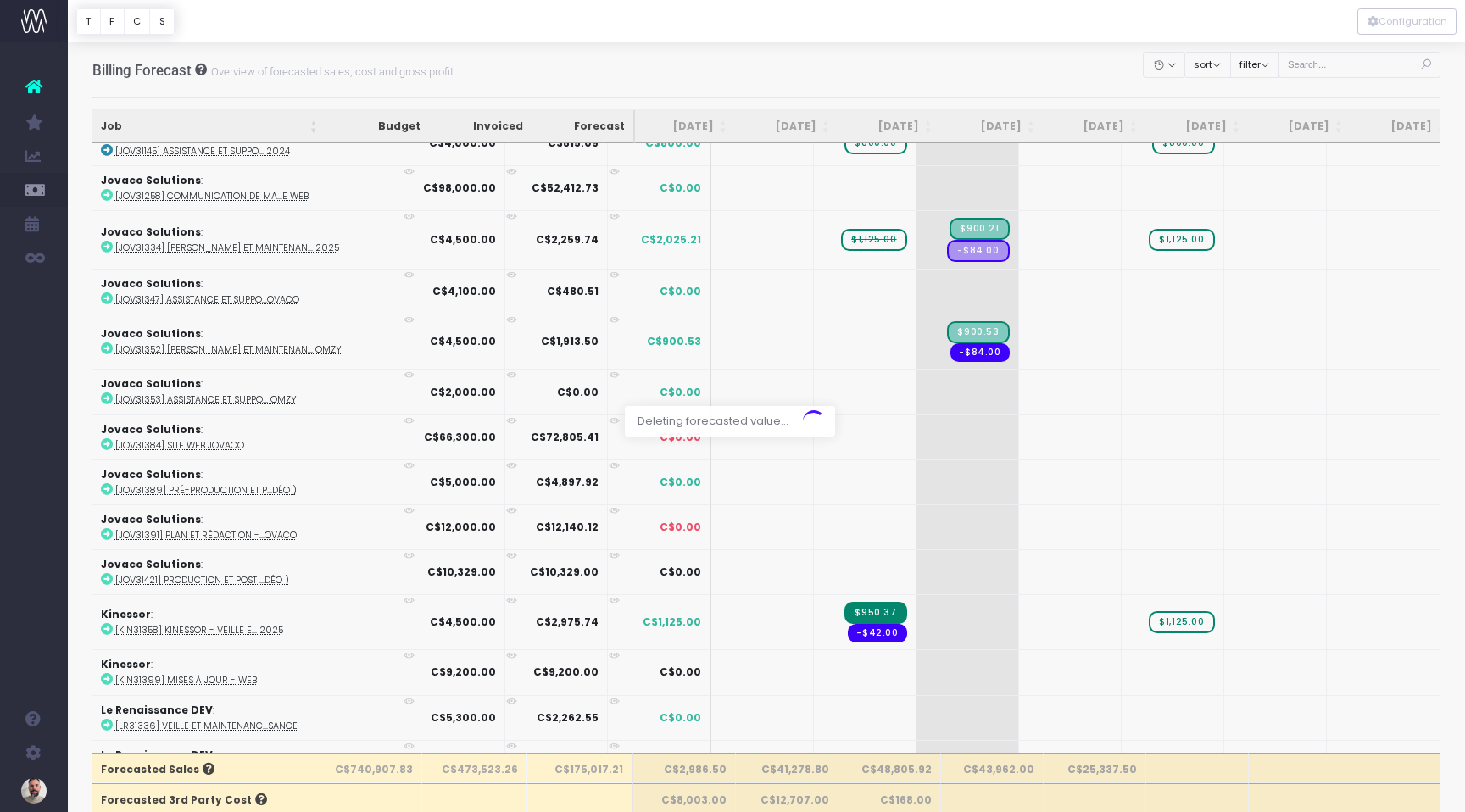
click at [1122, 618] on div at bounding box center [732, 406] width 1465 height 812
click at [1148, 620] on span "$1,125.00" at bounding box center [1181, 622] width 65 height 22
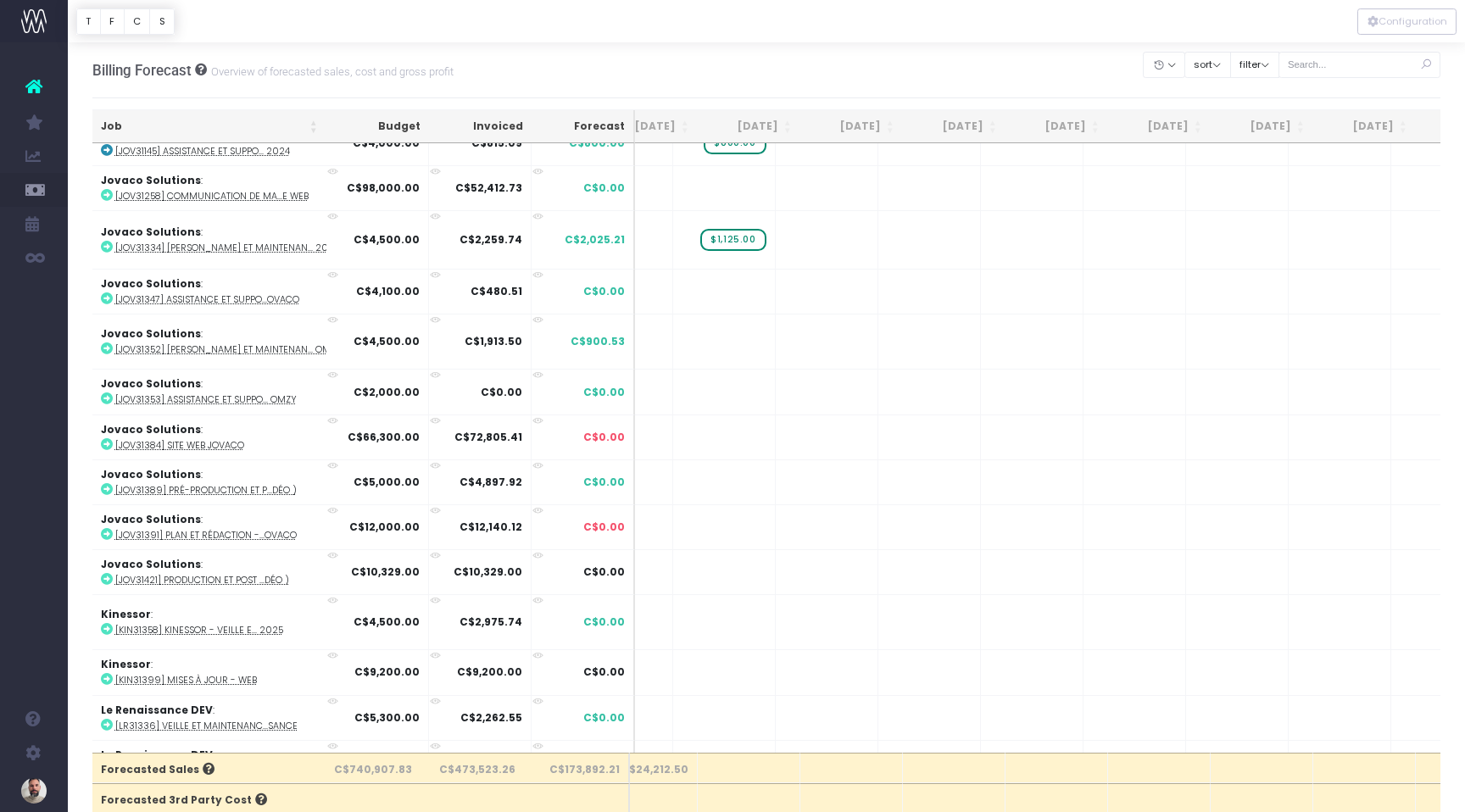
scroll to position [0, 0]
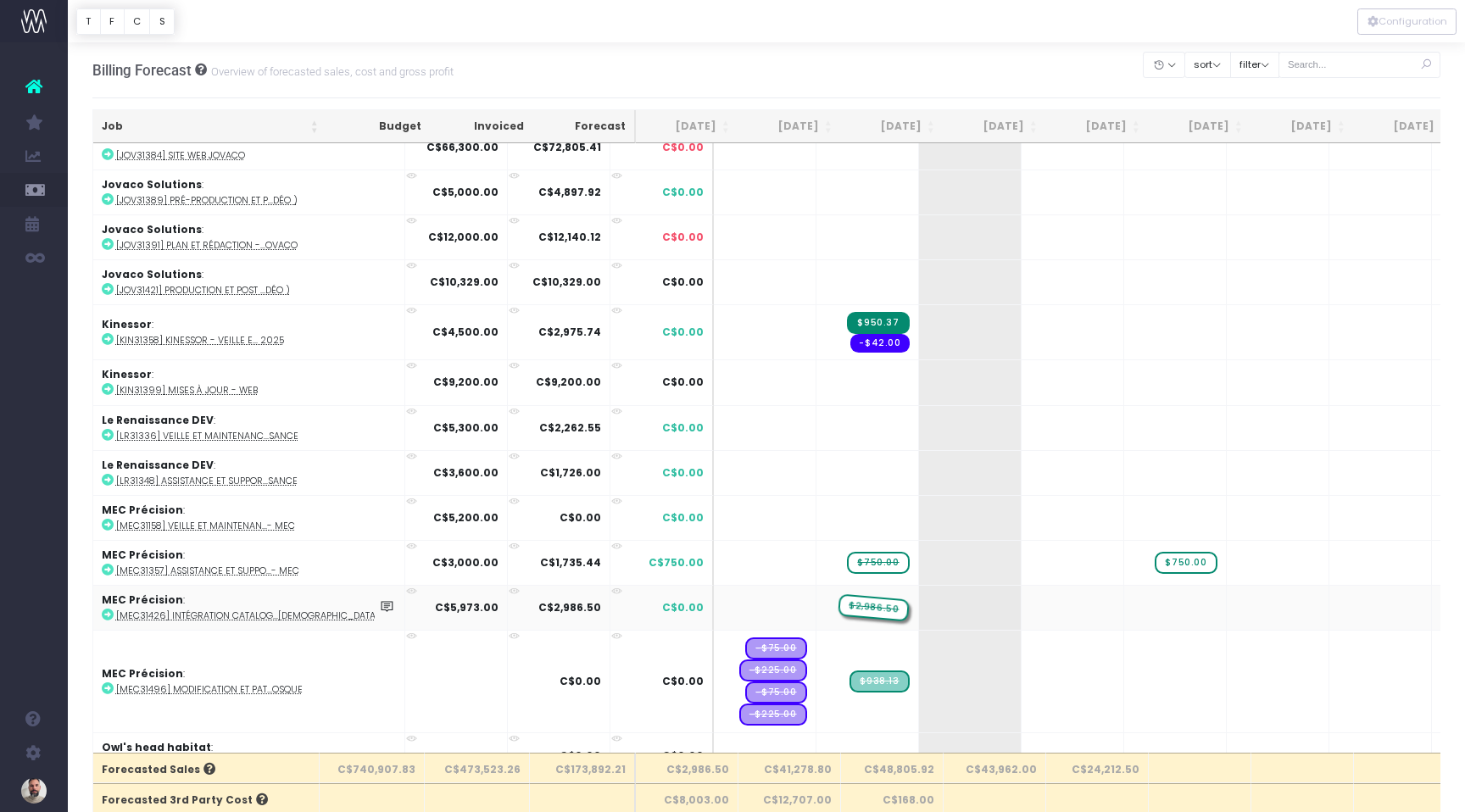
drag, startPoint x: 691, startPoint y: 603, endPoint x: 755, endPoint y: 605, distance: 64.0
click at [755, 605] on tr "MEC Précision : [MEC31426] Intégration catalog...duits C$5,973.00 C$2,986.50 C$…" at bounding box center [1121, 608] width 2056 height 45
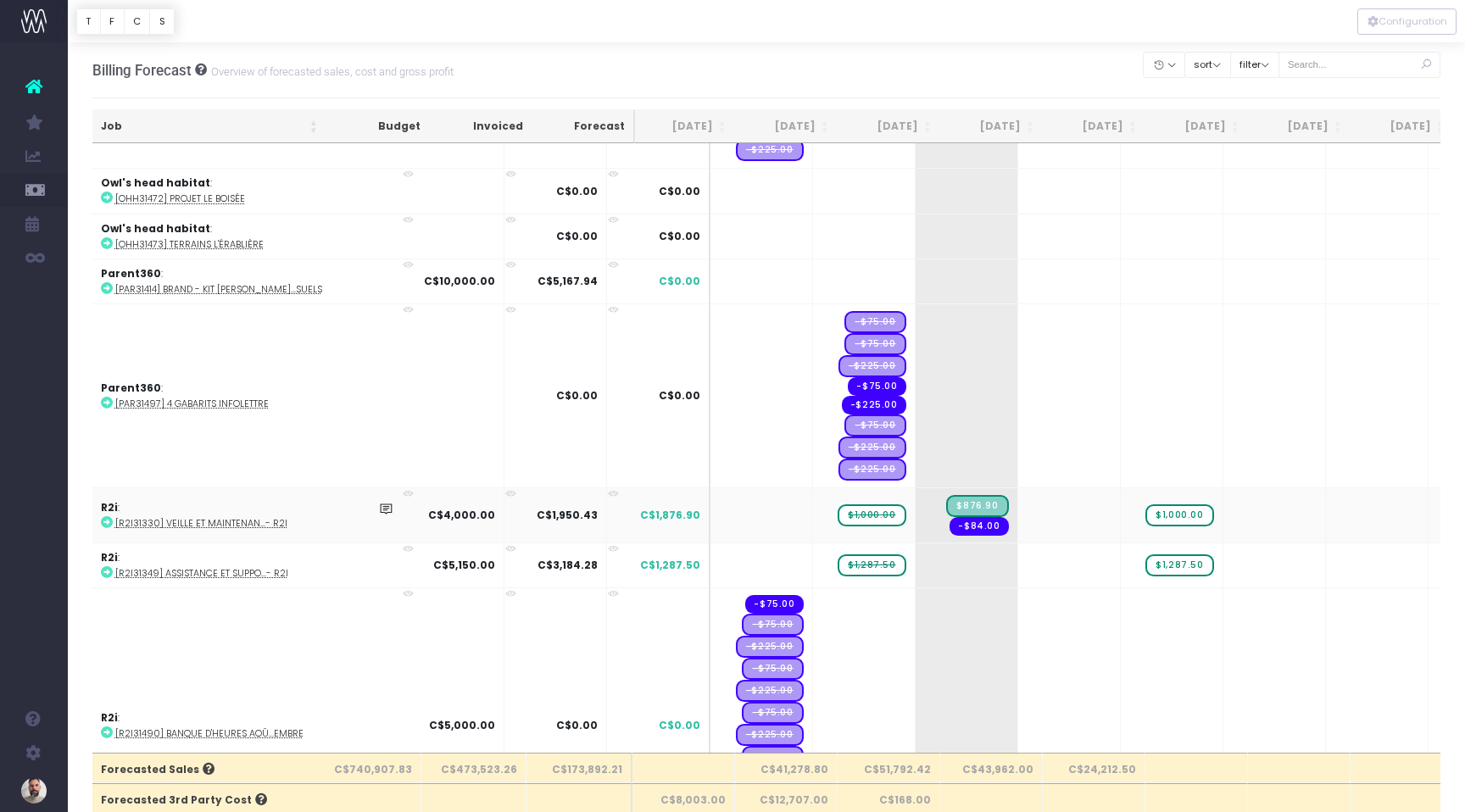
click at [110, 516] on icon at bounding box center [107, 522] width 12 height 12
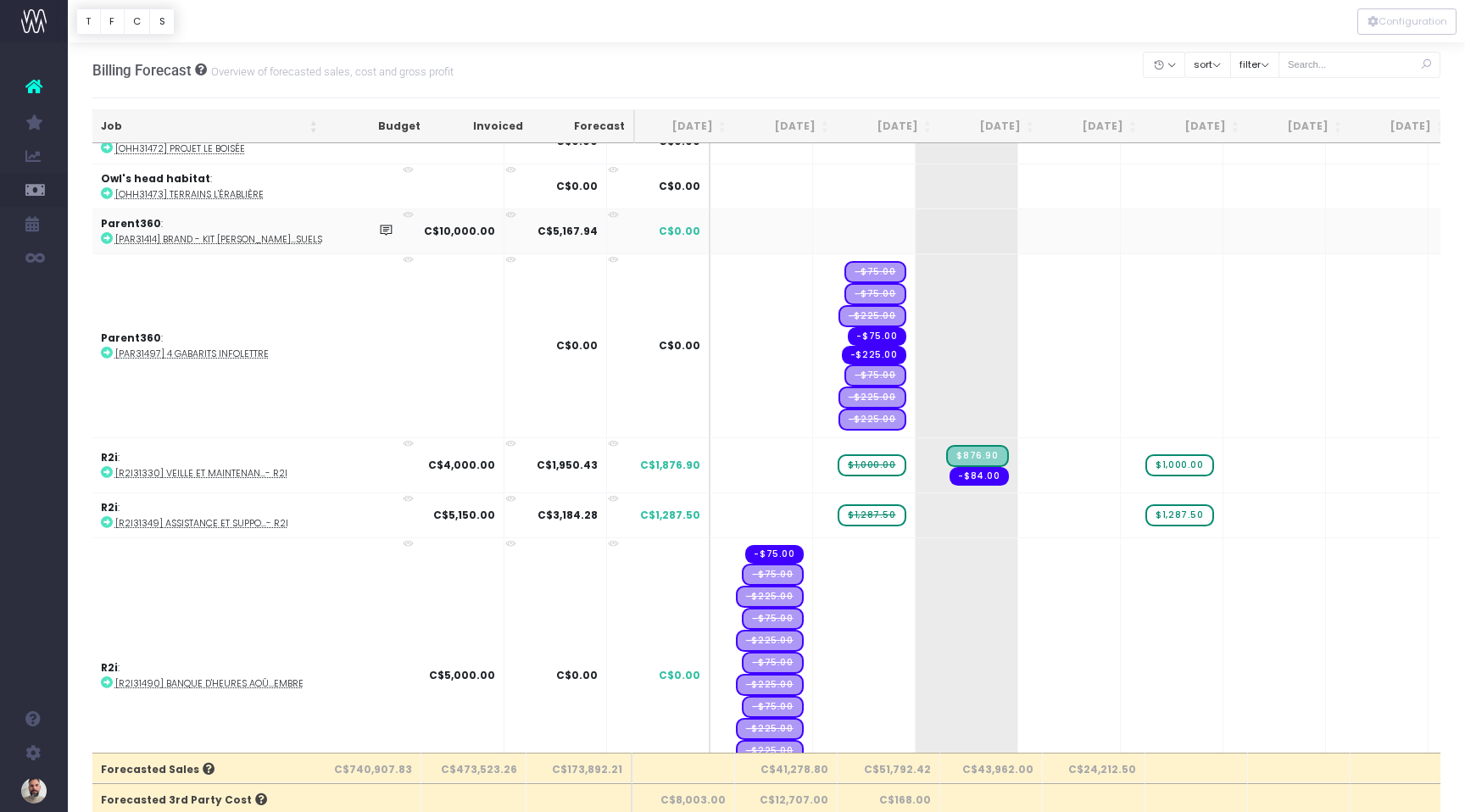
scroll to position [3912, 3]
click at [838, 457] on span "$1,000.00" at bounding box center [872, 464] width 68 height 22
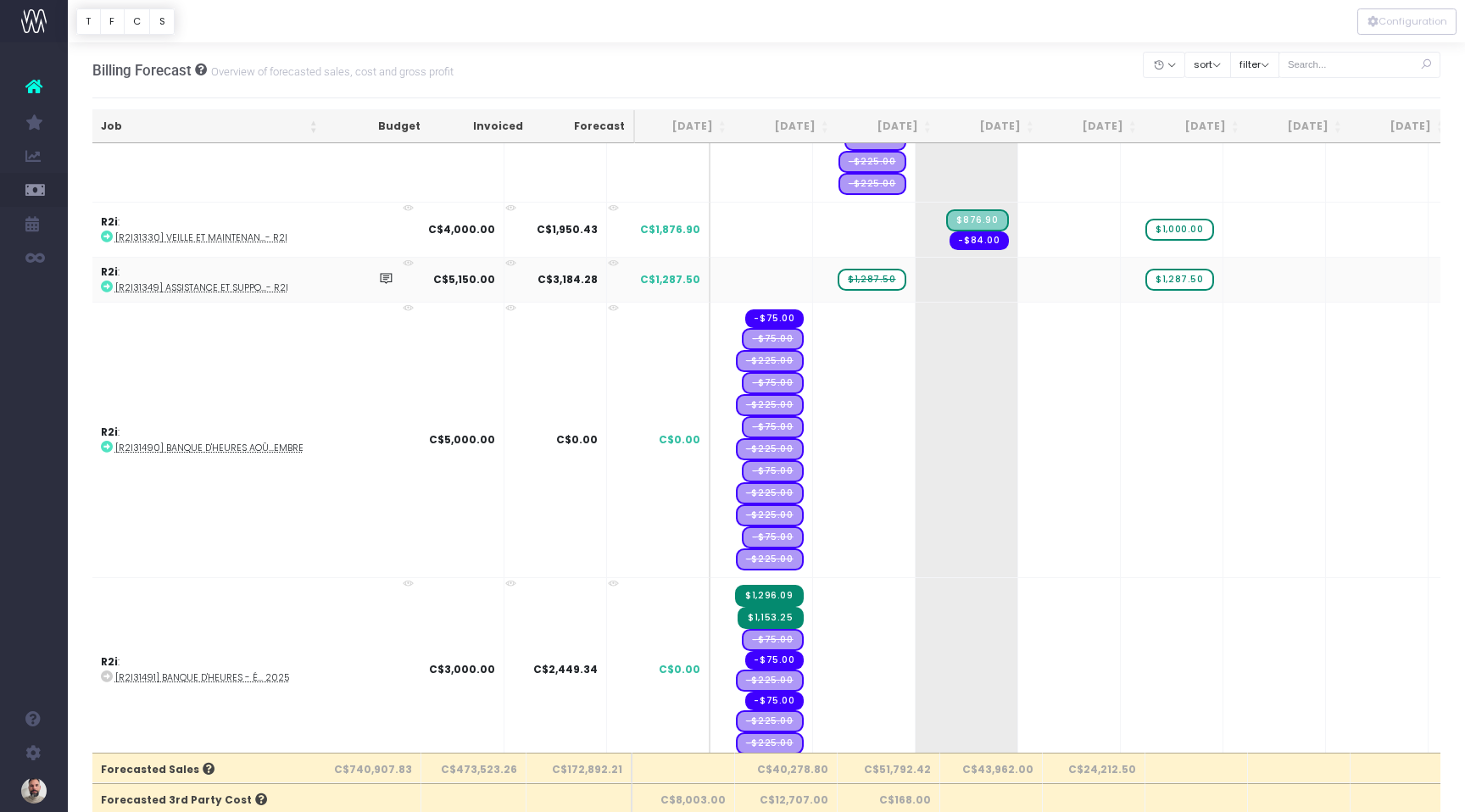
scroll to position [4212, 3]
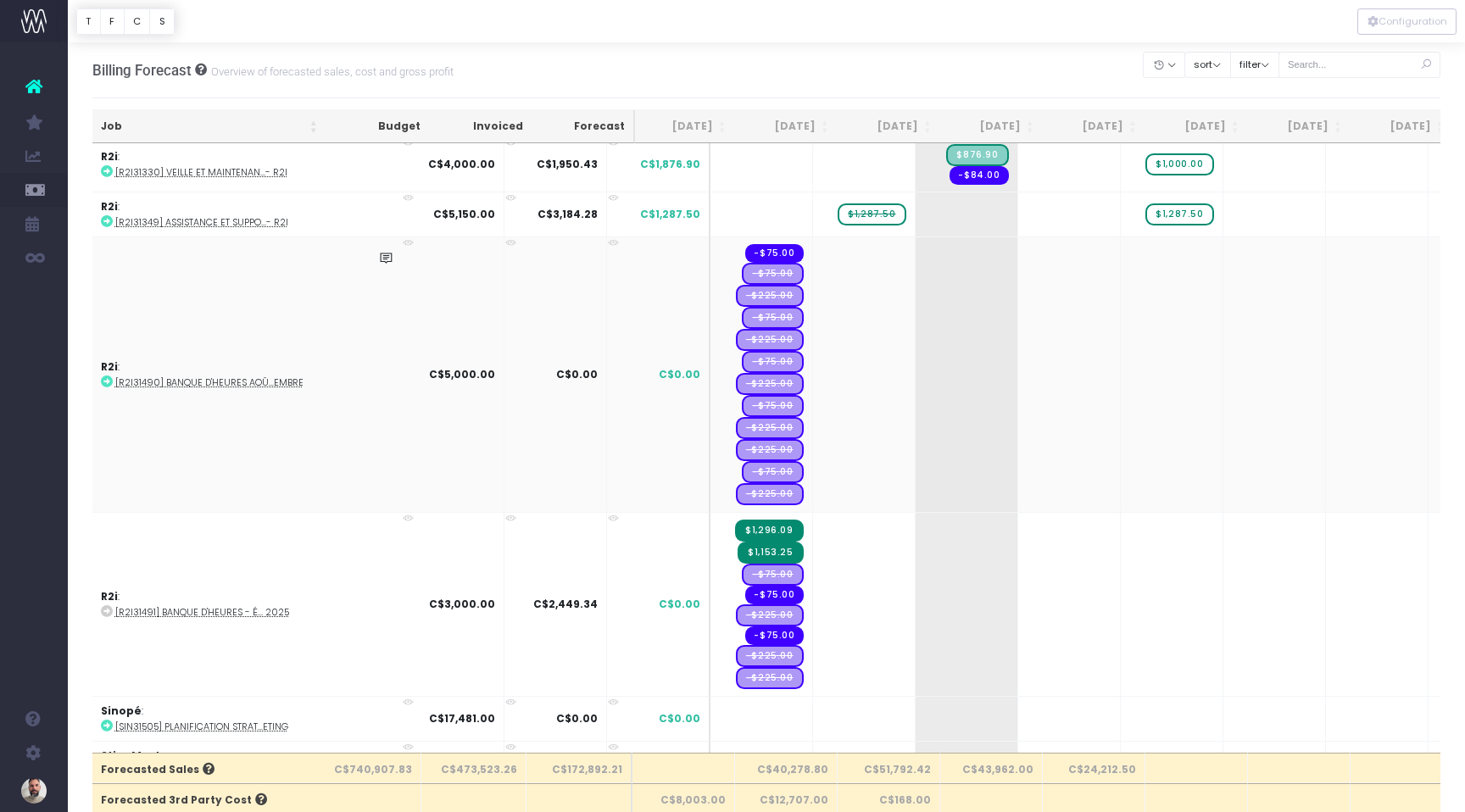
click at [108, 376] on icon at bounding box center [107, 382] width 12 height 12
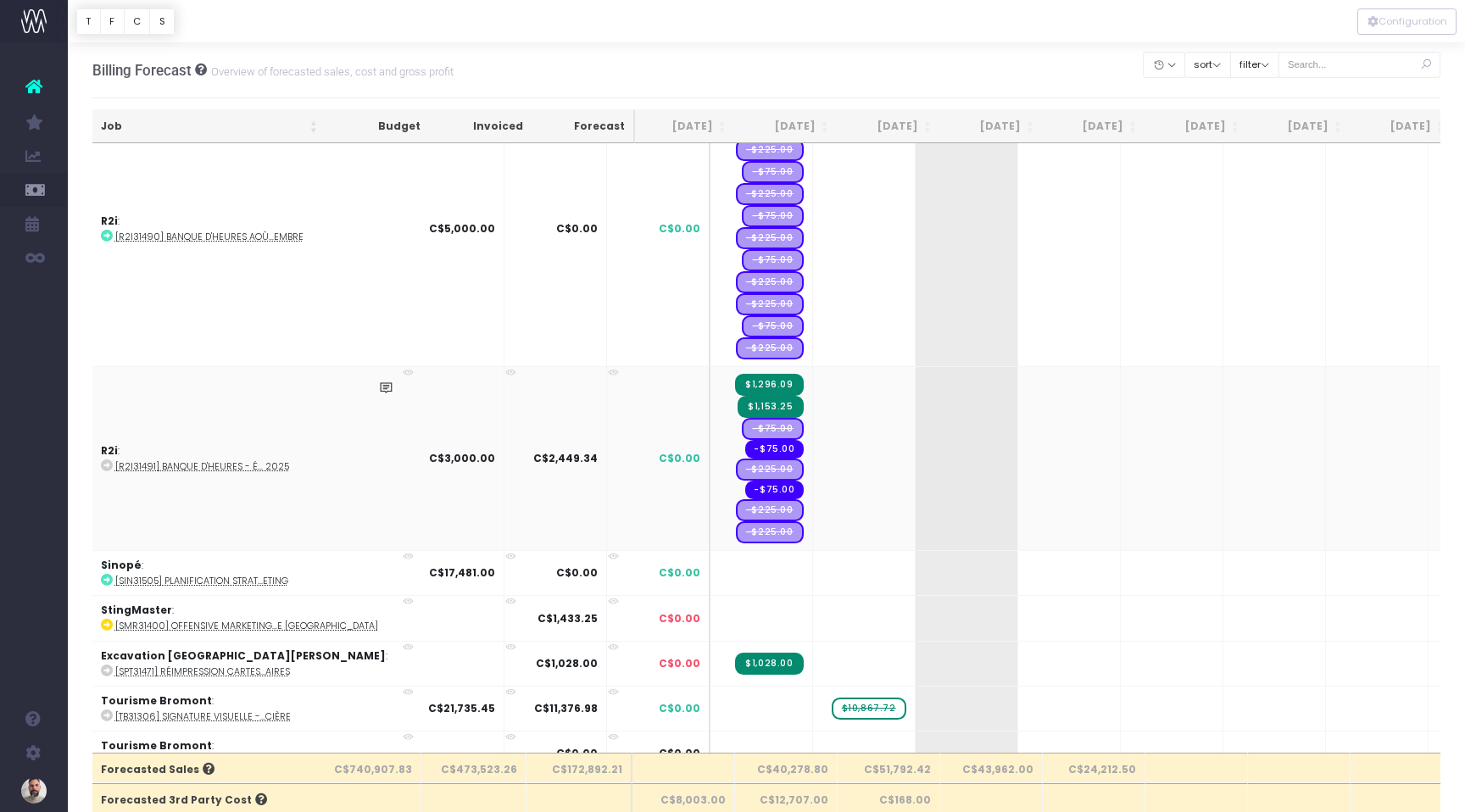
scroll to position [4428, 3]
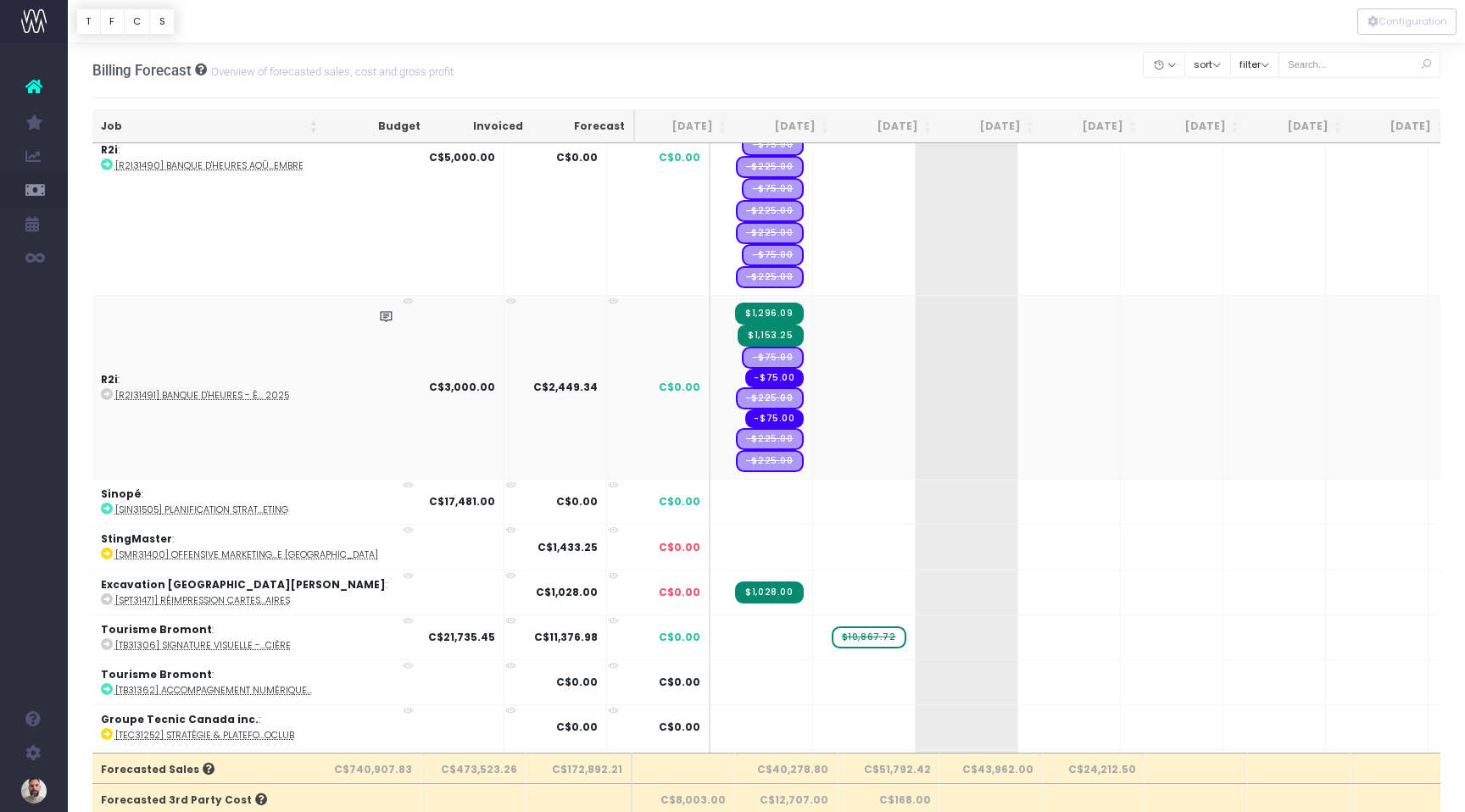
click at [108, 388] on icon at bounding box center [107, 394] width 12 height 12
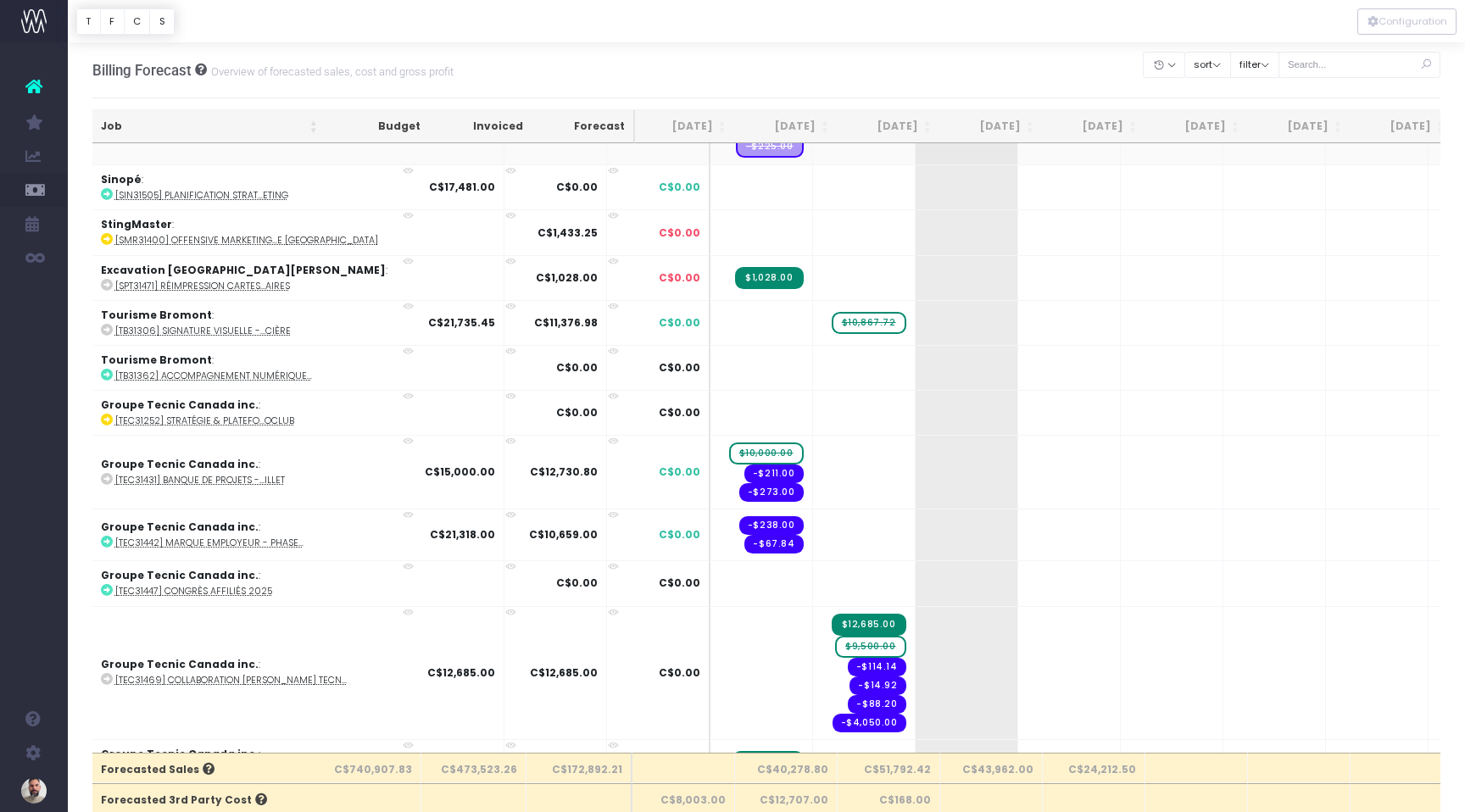
scroll to position [4744, 3]
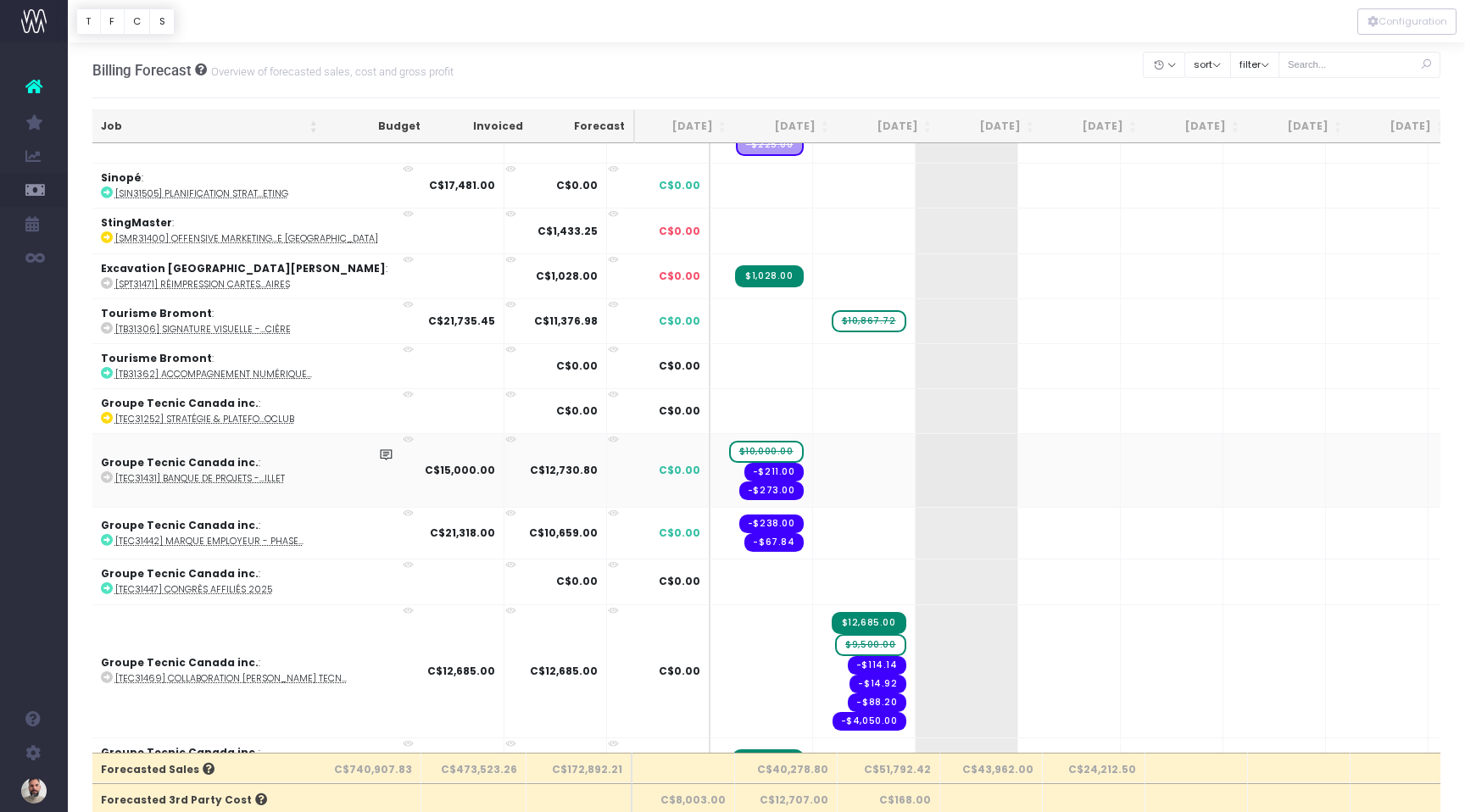
click at [104, 473] on icon at bounding box center [107, 477] width 12 height 12
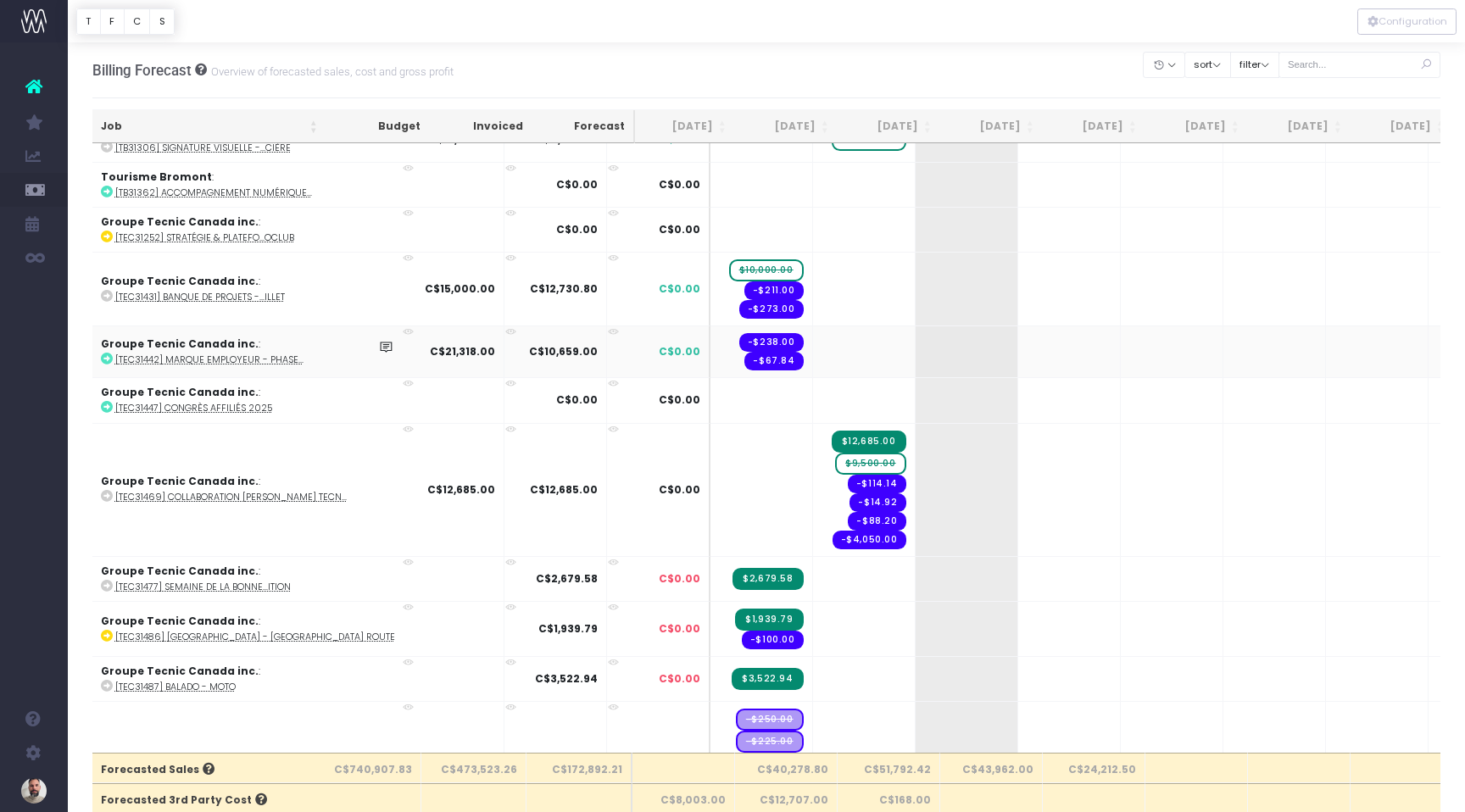
scroll to position [4999, 3]
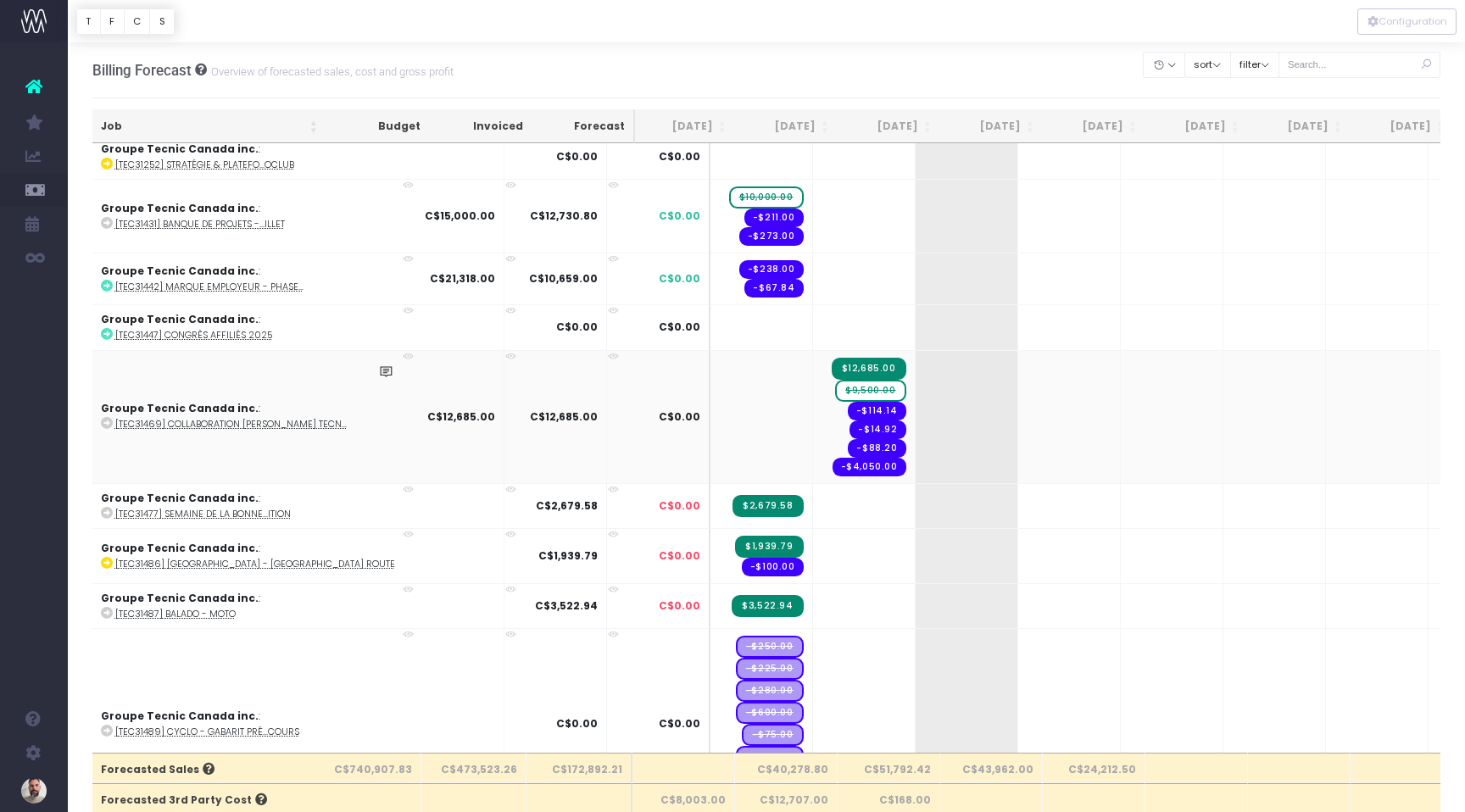
click at [835, 383] on span "$9,500.00" at bounding box center [870, 390] width 70 height 22
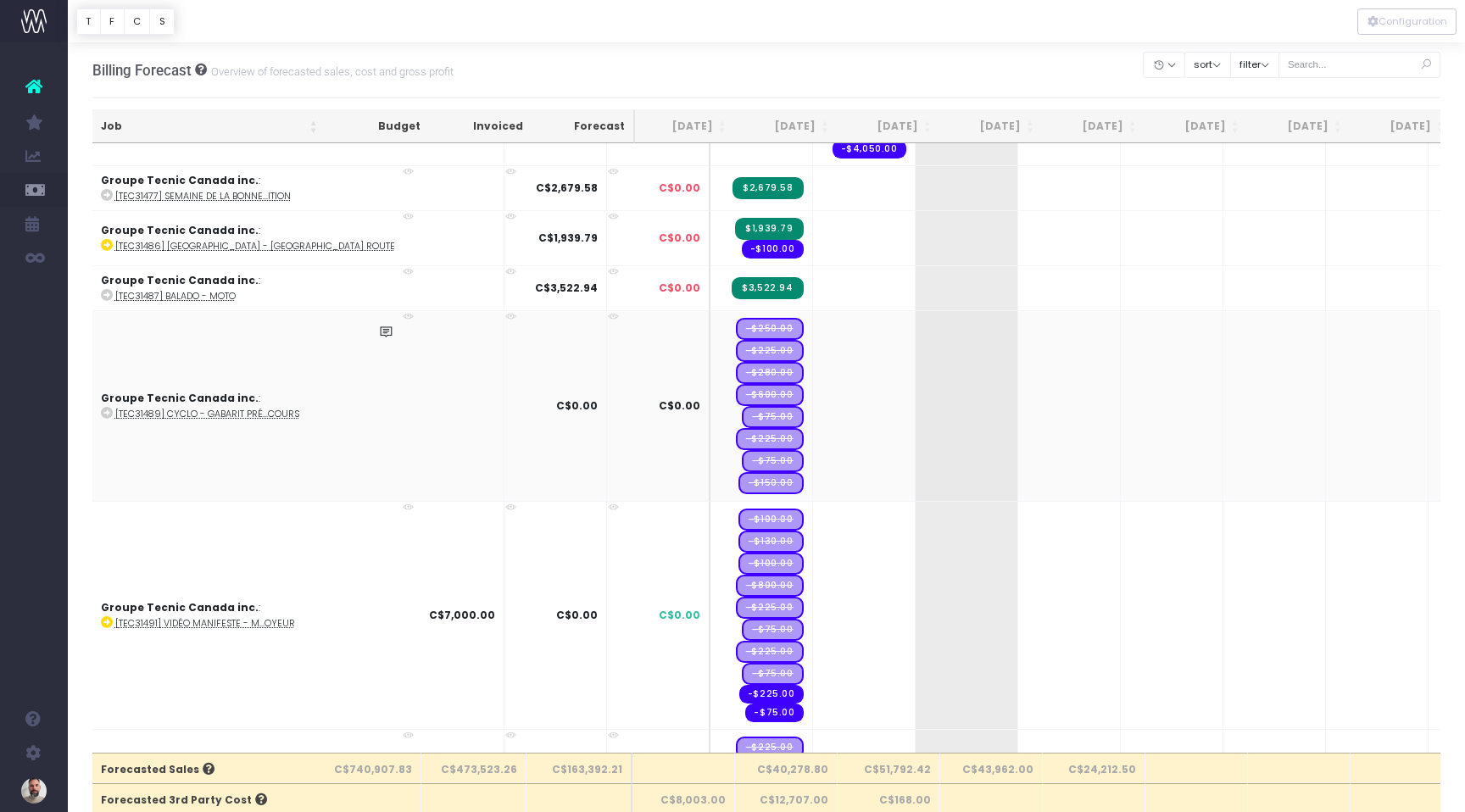
scroll to position [5306, 3]
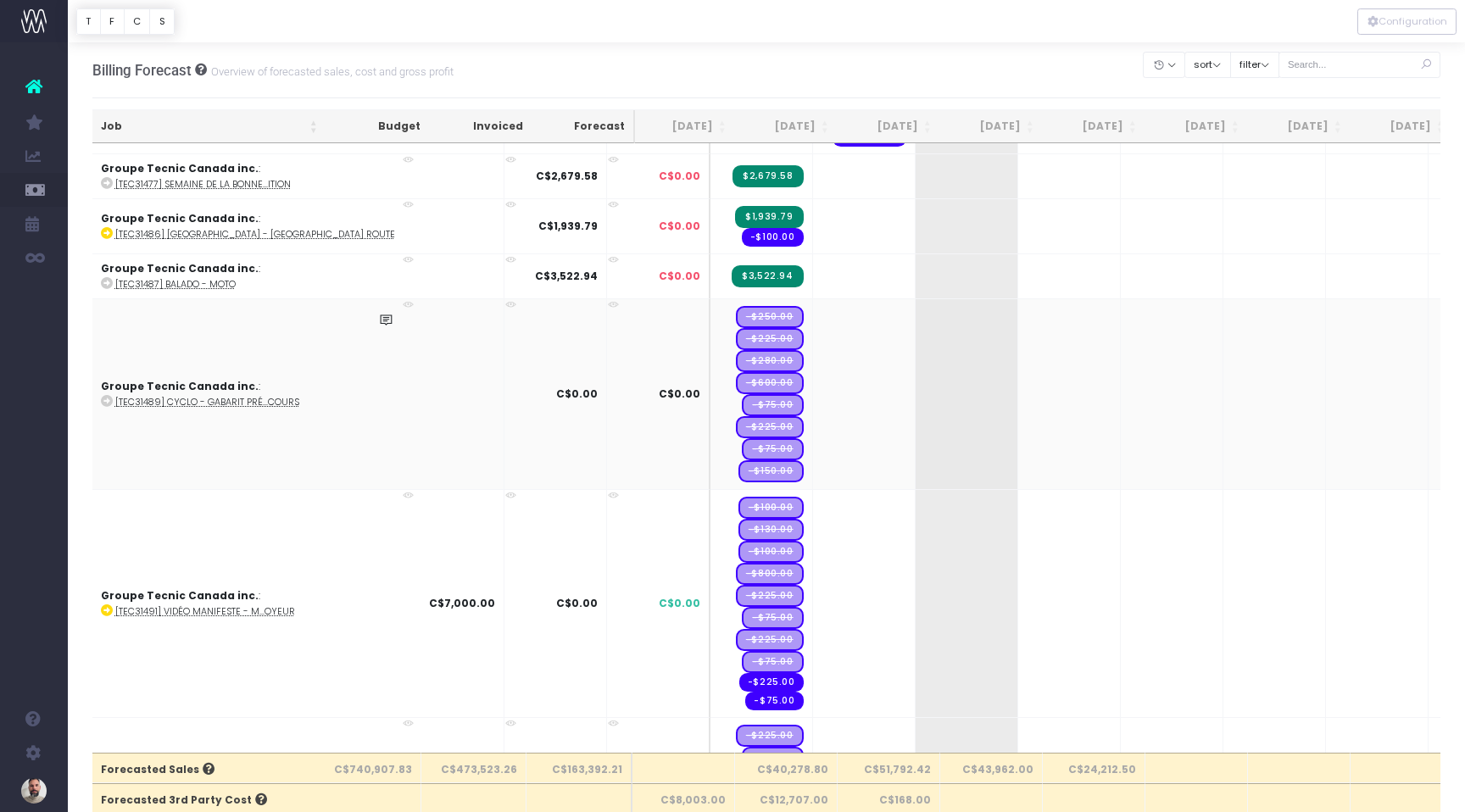
click at [105, 395] on icon at bounding box center [107, 401] width 12 height 12
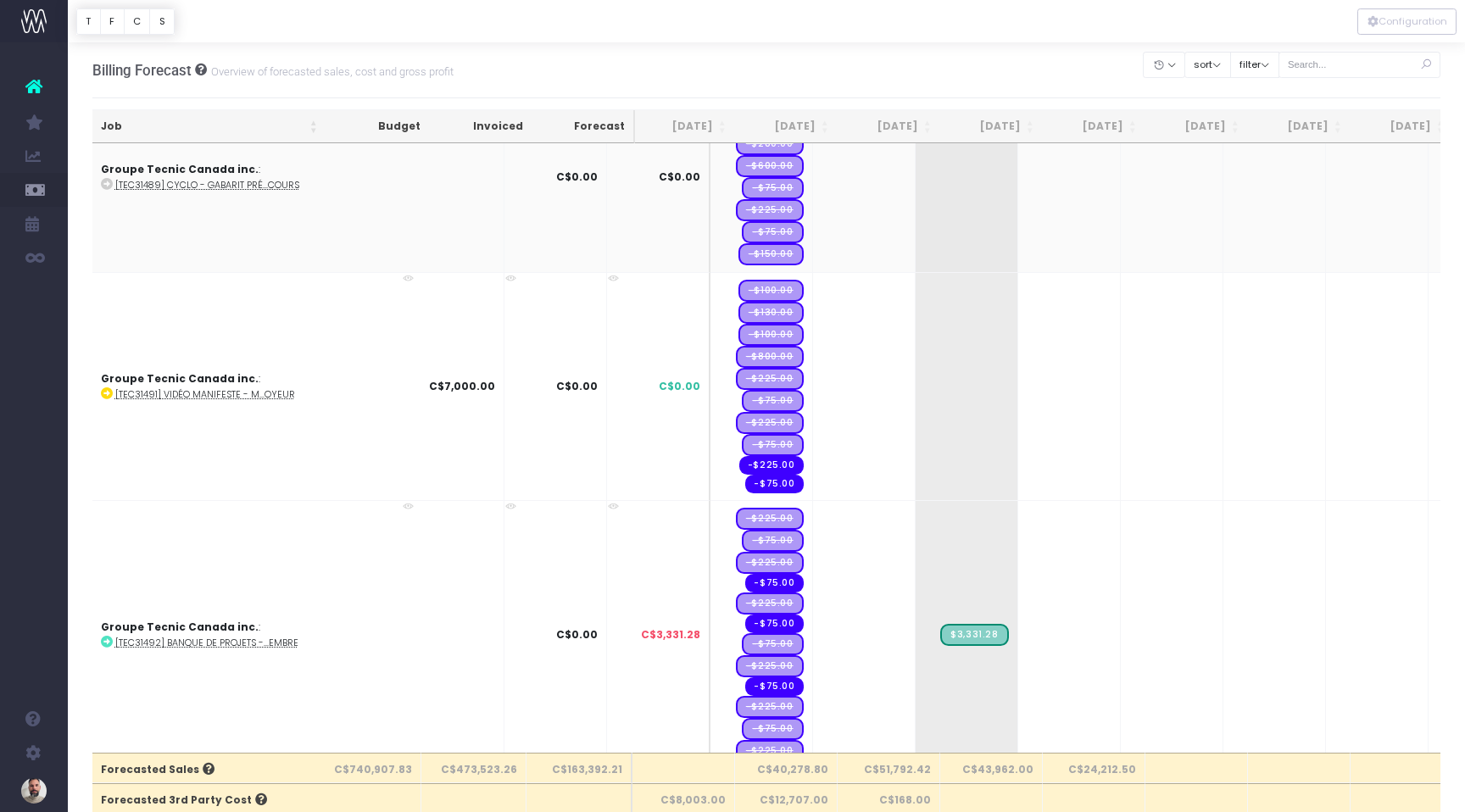
scroll to position [5524, 3]
click at [190, 388] on abbr "[TEC31491] Vidéo manifeste - M...oyeur" at bounding box center [205, 393] width 180 height 13
click at [916, 349] on span "+" at bounding box center [941, 385] width 51 height 227
type input "3500"
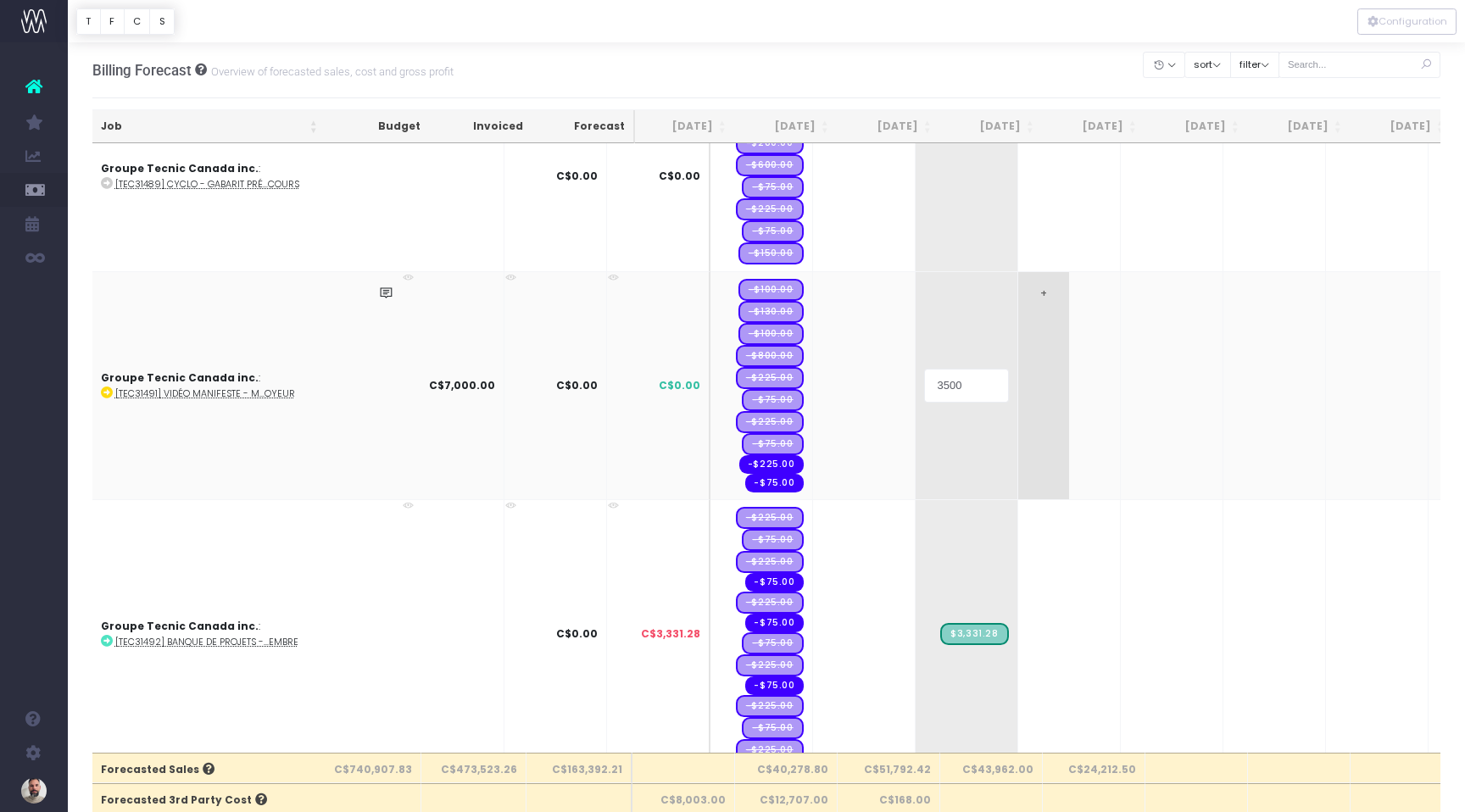
click at [1017, 414] on body "Oh my... this is bad. [PERSON_NAME] wasn't able to load this page. Please conta…" at bounding box center [732, 406] width 1465 height 812
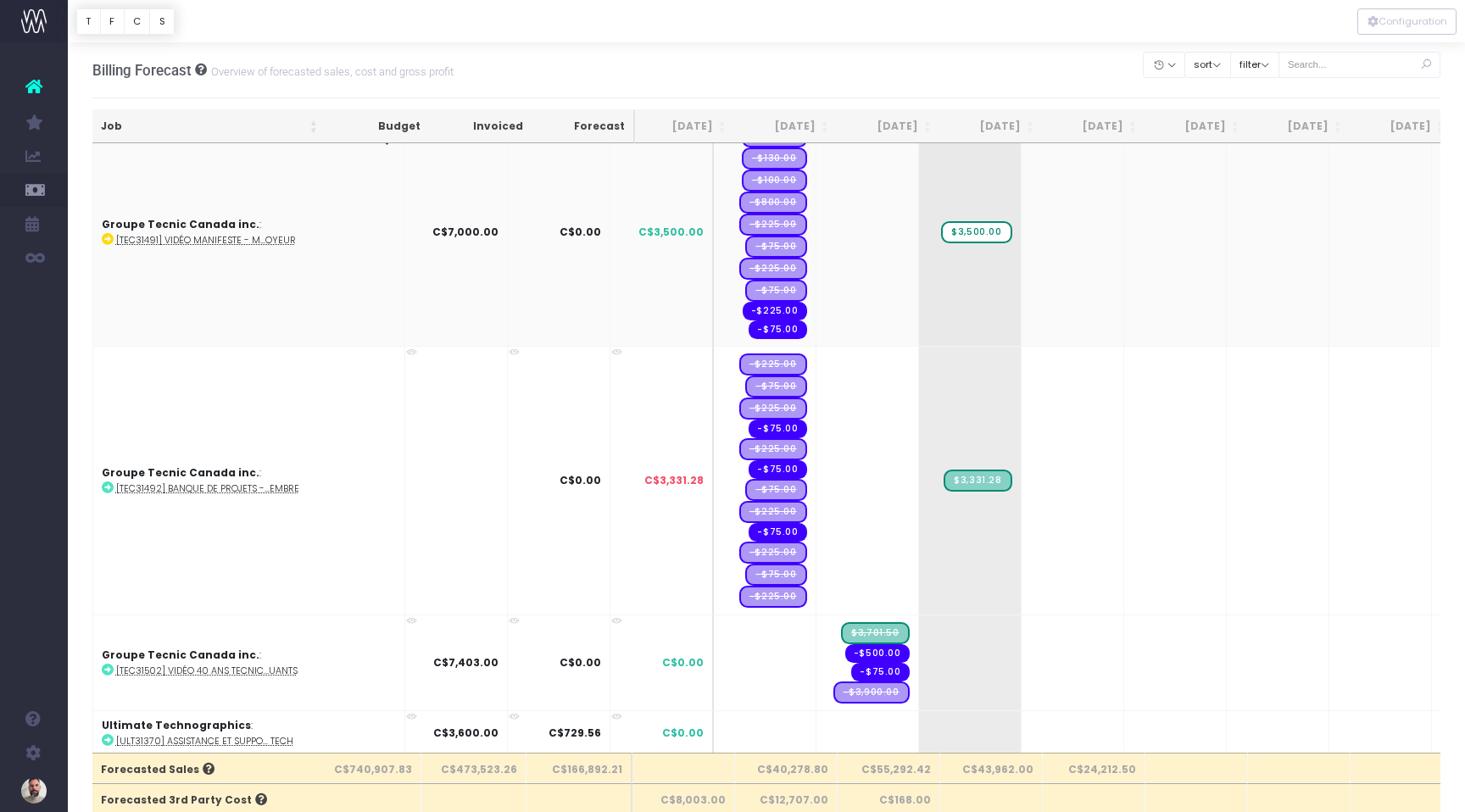
scroll to position [0, 0]
click at [108, 481] on icon at bounding box center [107, 487] width 12 height 12
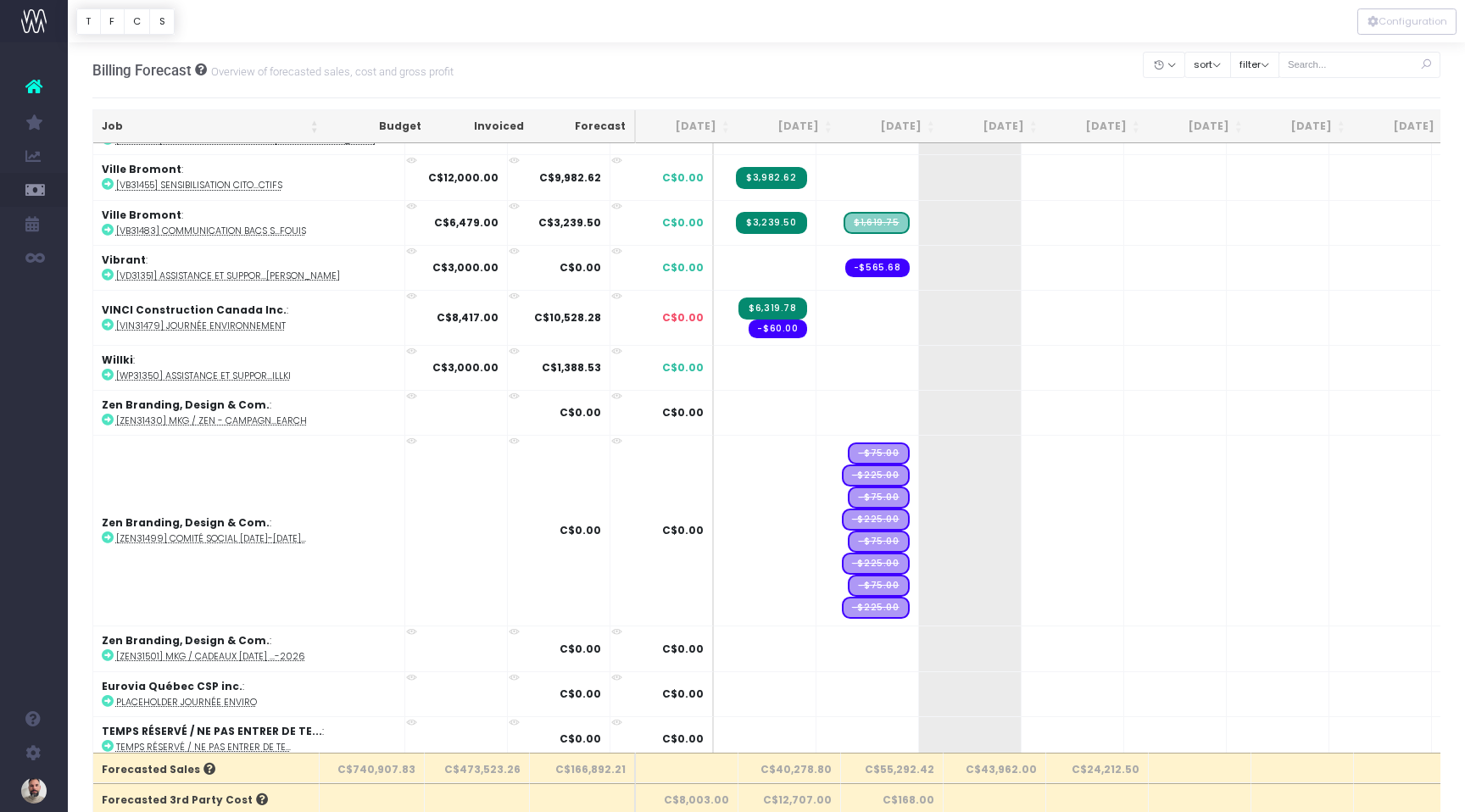
scroll to position [36, 0]
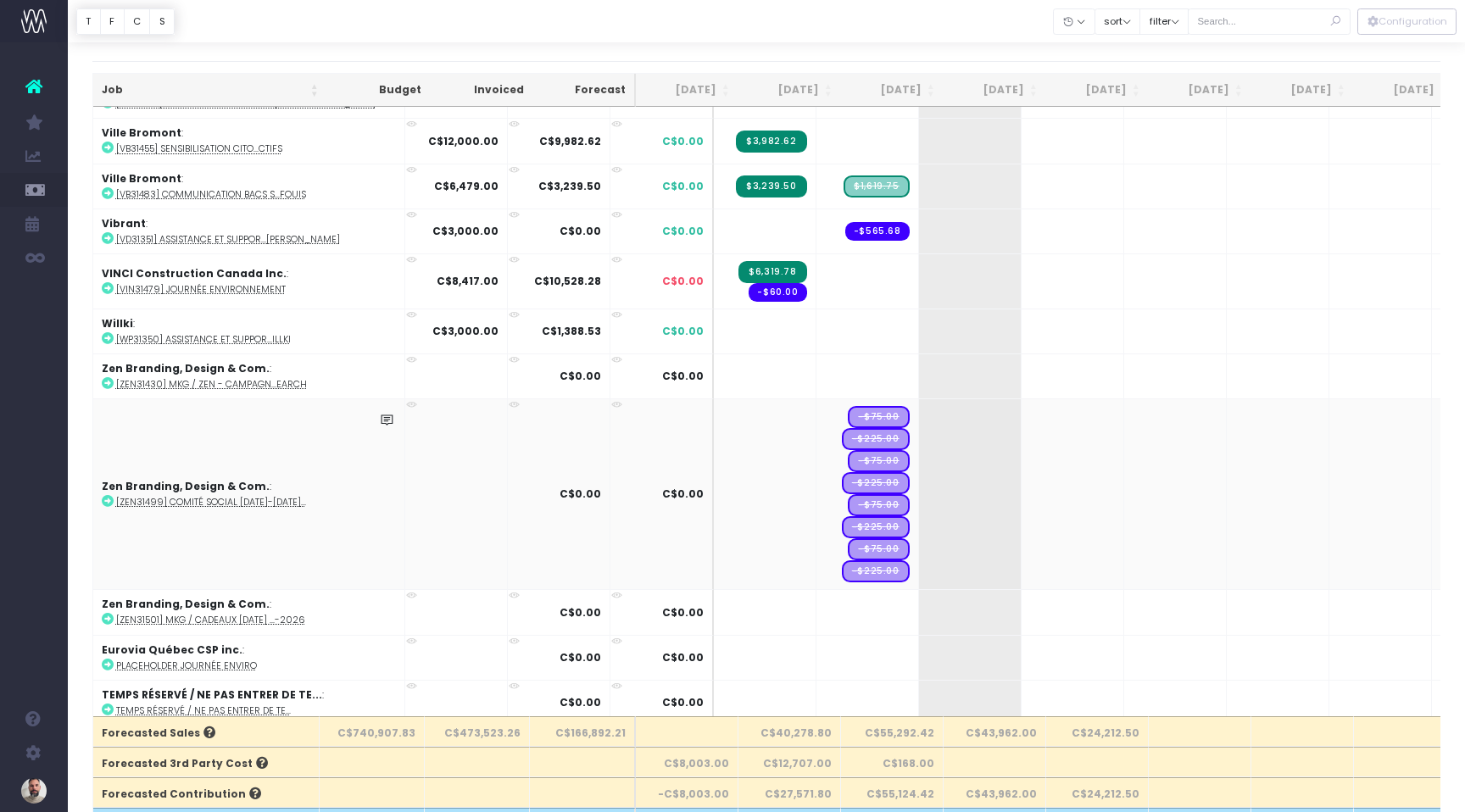
click at [110, 495] on icon at bounding box center [107, 500] width 12 height 12
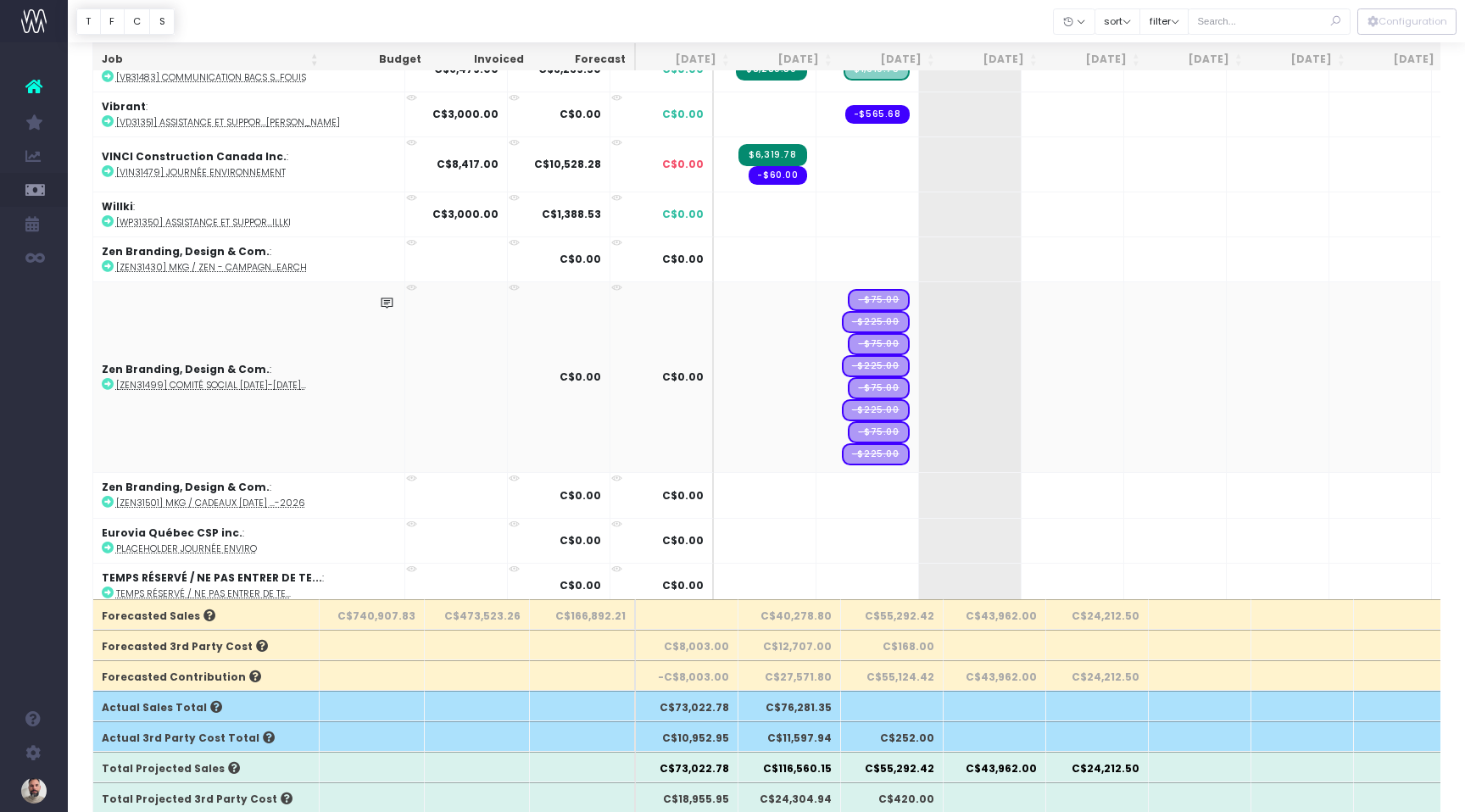
scroll to position [156, 0]
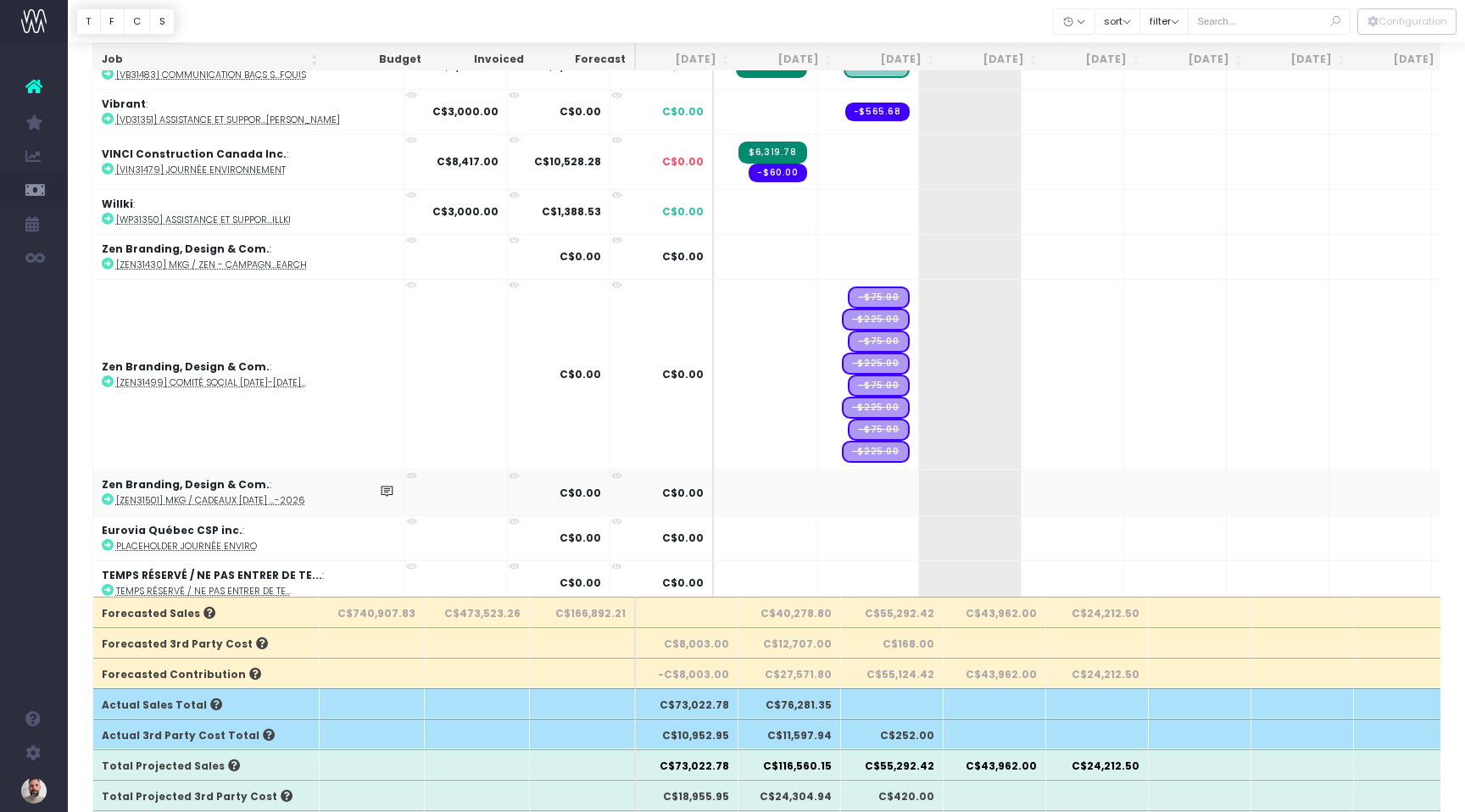
click at [218, 494] on abbr "[ZEN31501] MKG / Cadeaux [DATE] ...-2026" at bounding box center [210, 499] width 189 height 13
